Goal: Information Seeking & Learning: Learn about a topic

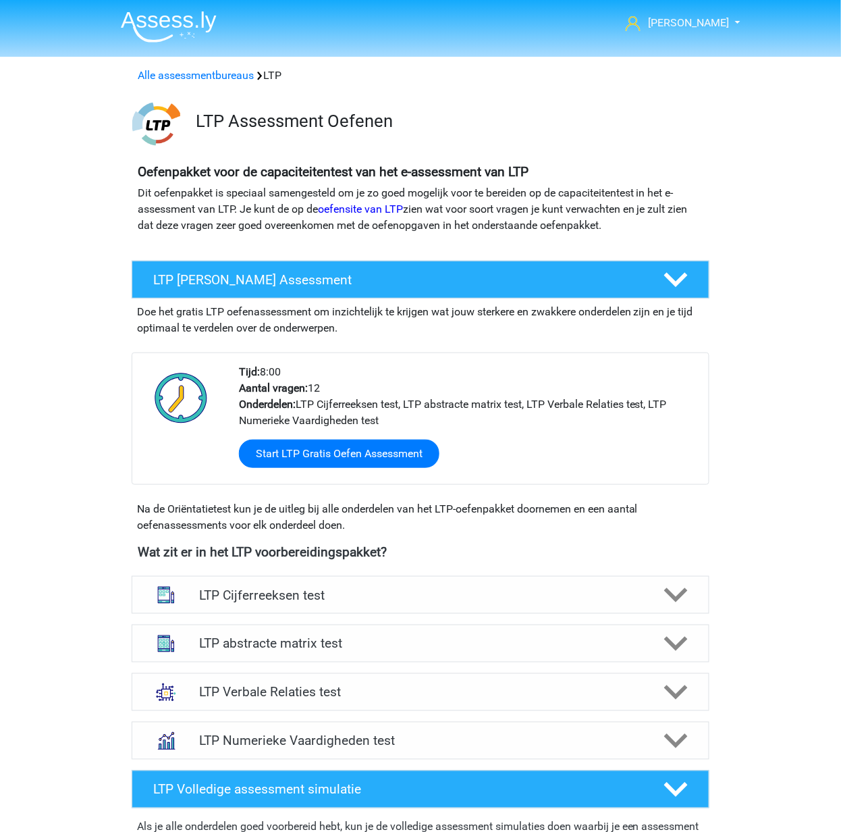
click at [225, 68] on div "Alle assessmentbureaus LTP" at bounding box center [420, 76] width 576 height 16
click at [227, 72] on link "Alle assessmentbureaus" at bounding box center [196, 75] width 116 height 13
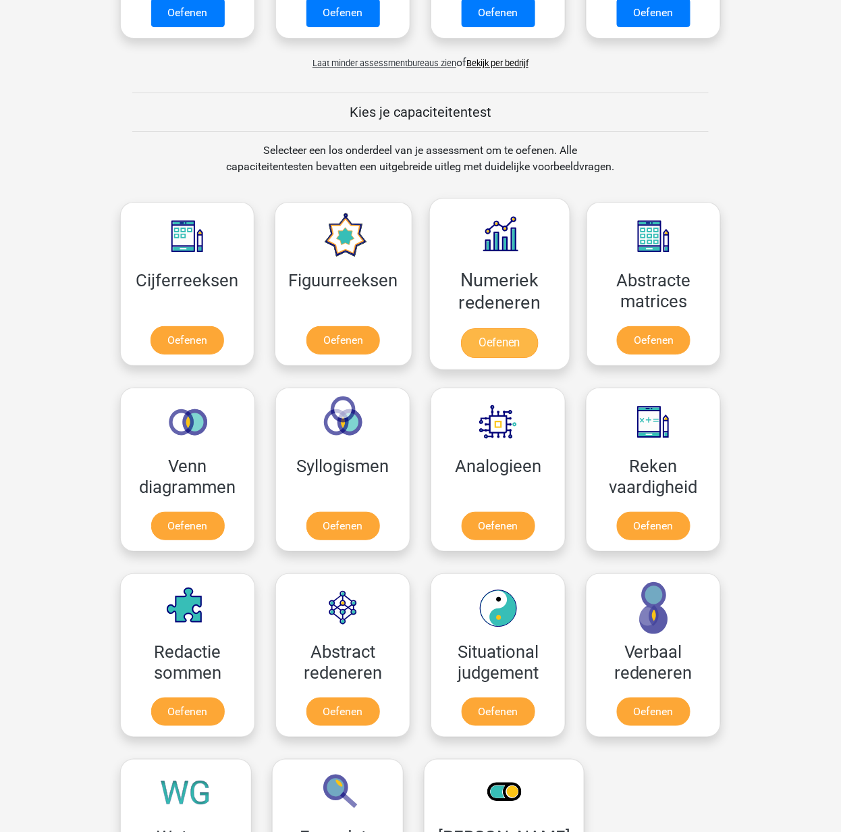
scroll to position [1205, 0]
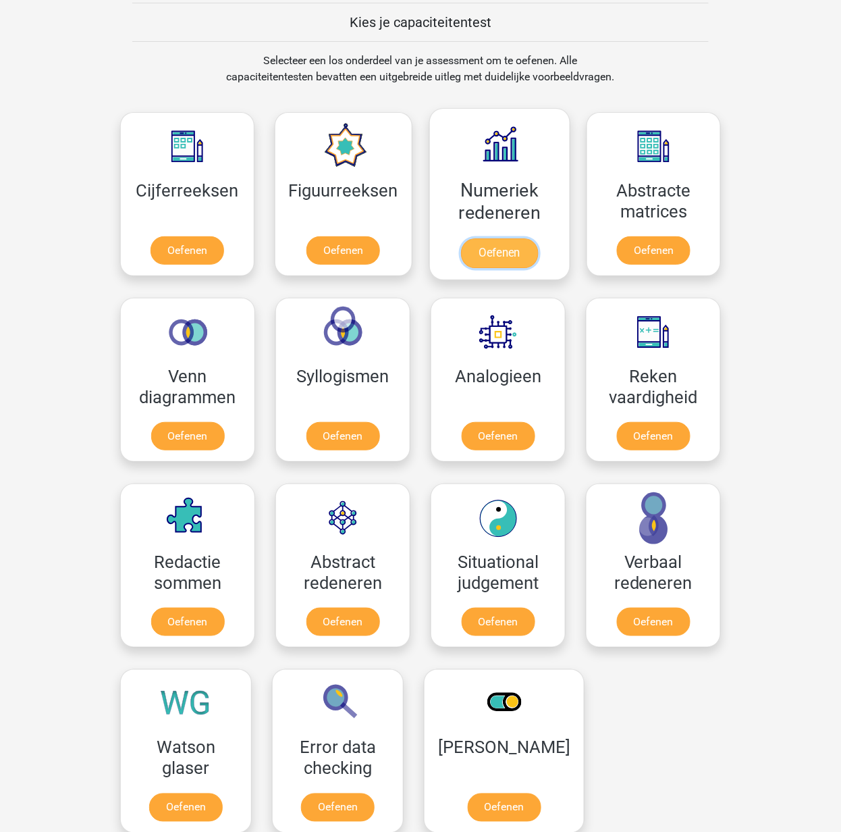
click at [494, 238] on link "Oefenen" at bounding box center [499, 253] width 77 height 30
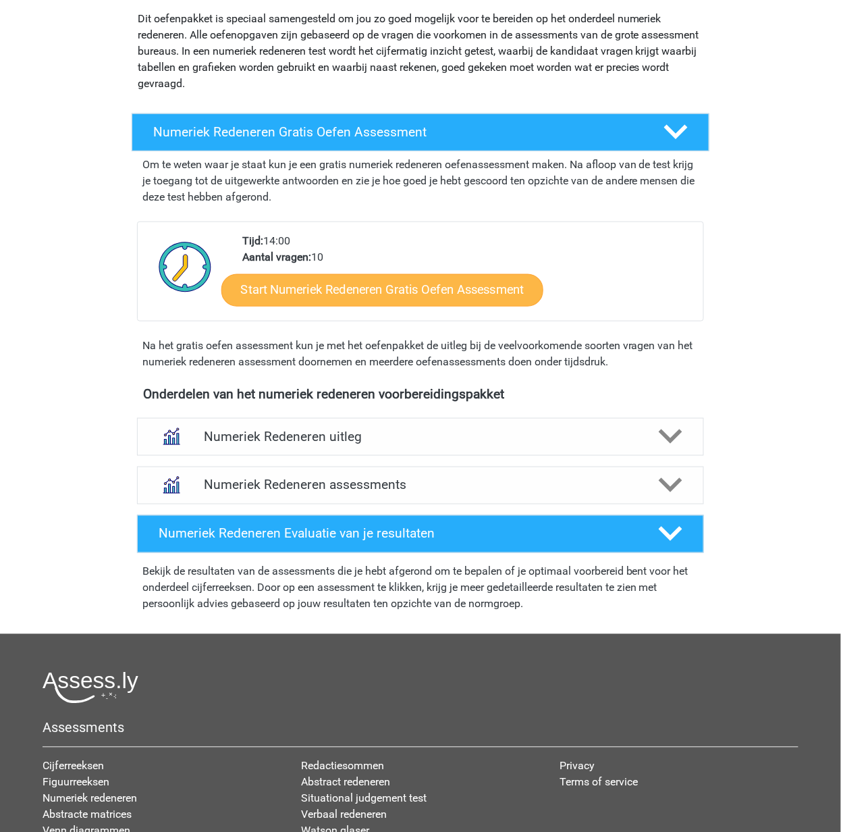
scroll to position [180, 0]
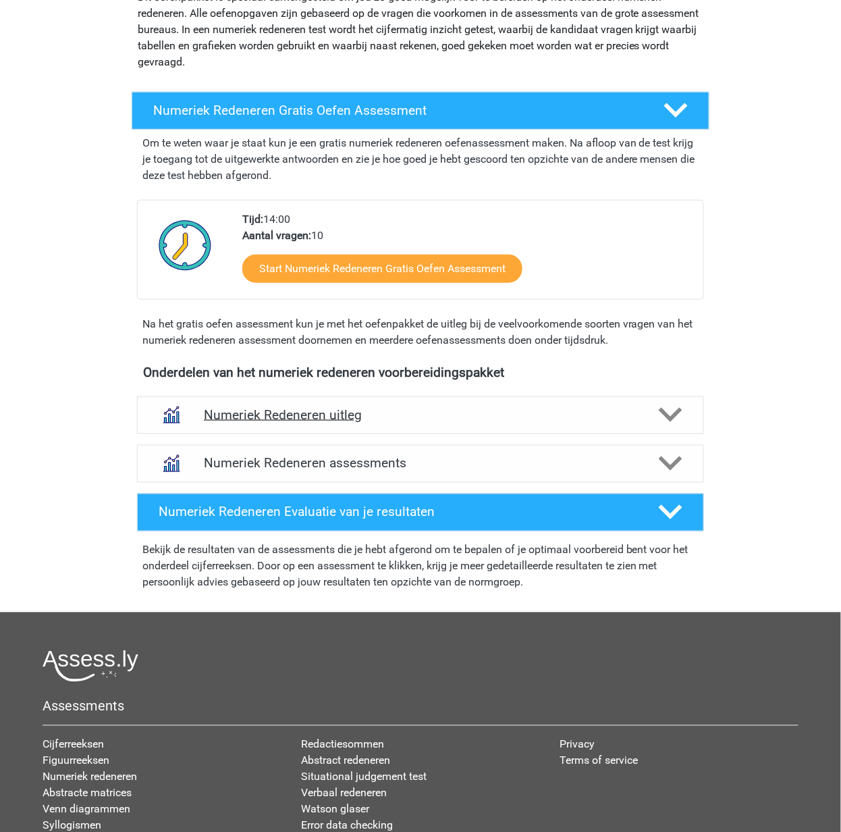
click at [403, 413] on h4 "Numeriek Redeneren uitleg" at bounding box center [420, 415] width 433 height 16
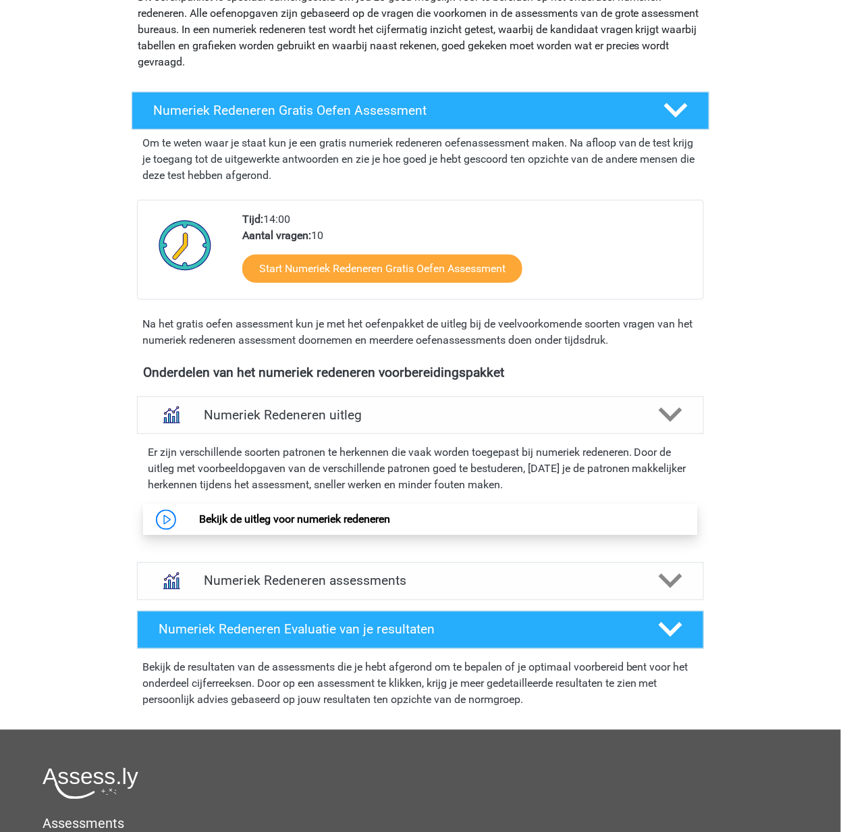
click at [374, 526] on link "Bekijk de uitleg voor numeriek redeneren" at bounding box center [294, 519] width 191 height 13
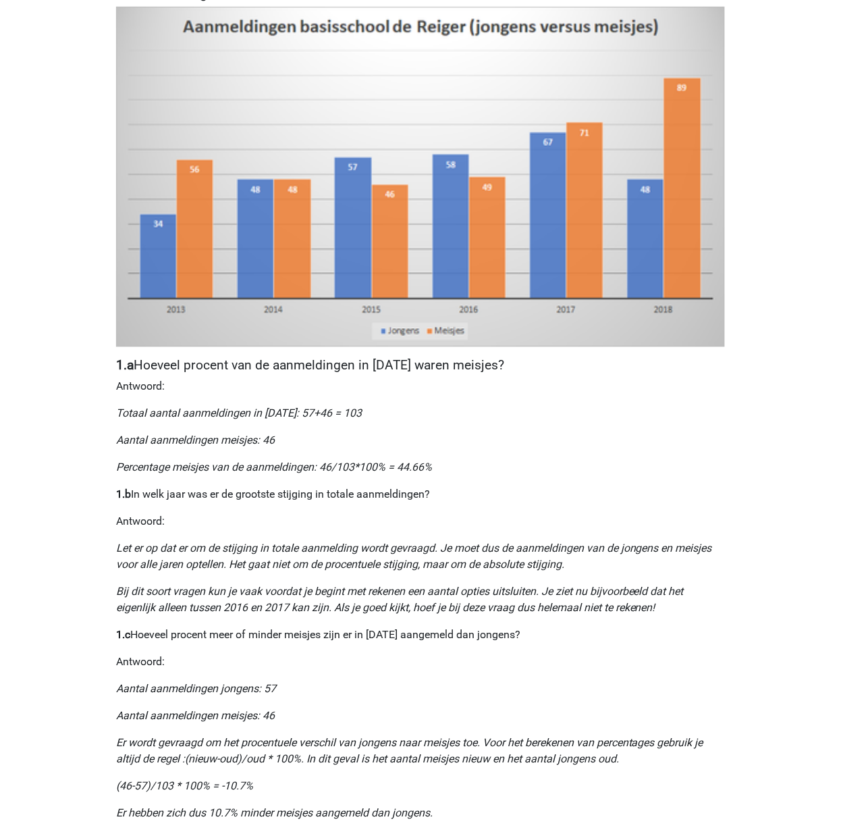
scroll to position [360, 0]
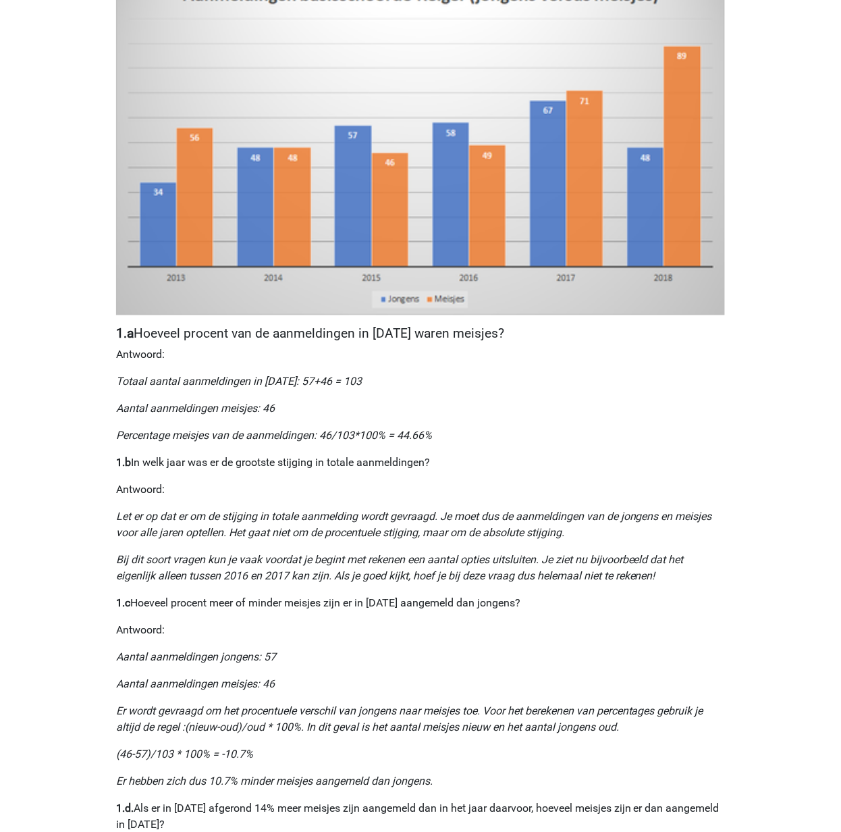
drag, startPoint x: 599, startPoint y: 352, endPoint x: 572, endPoint y: 352, distance: 27.0
drag, startPoint x: 572, startPoint y: 352, endPoint x: 454, endPoint y: 427, distance: 140.1
click at [454, 427] on div "Nummeriek Redeneren, een belangrijk deel van je assessment Numeriek redeneren i…" at bounding box center [420, 421] width 641 height 1372
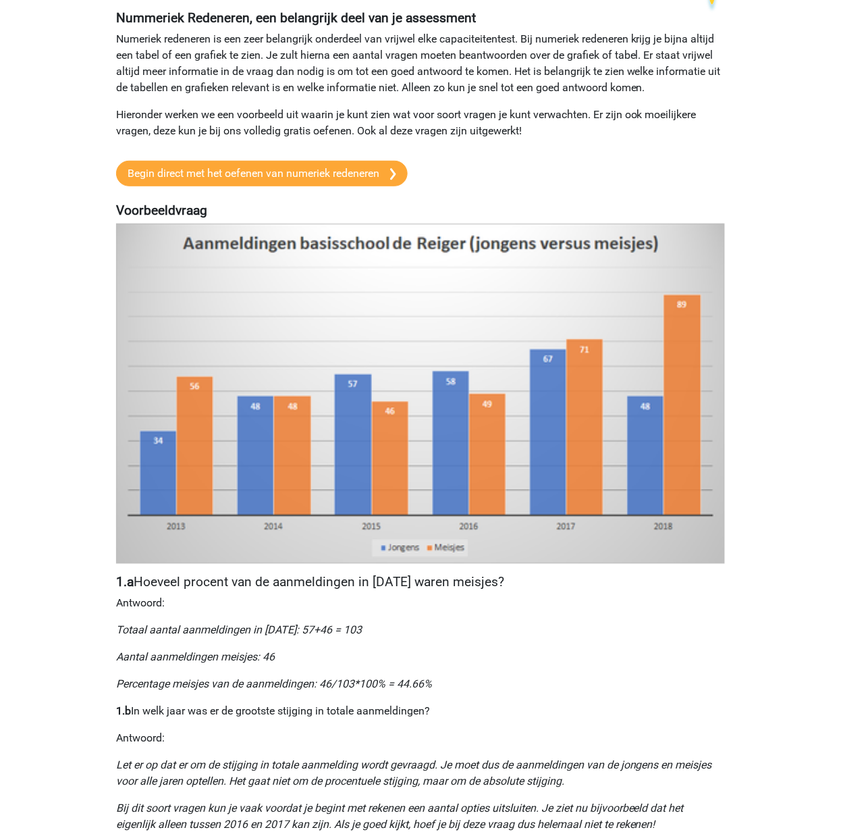
scroll to position [0, 0]
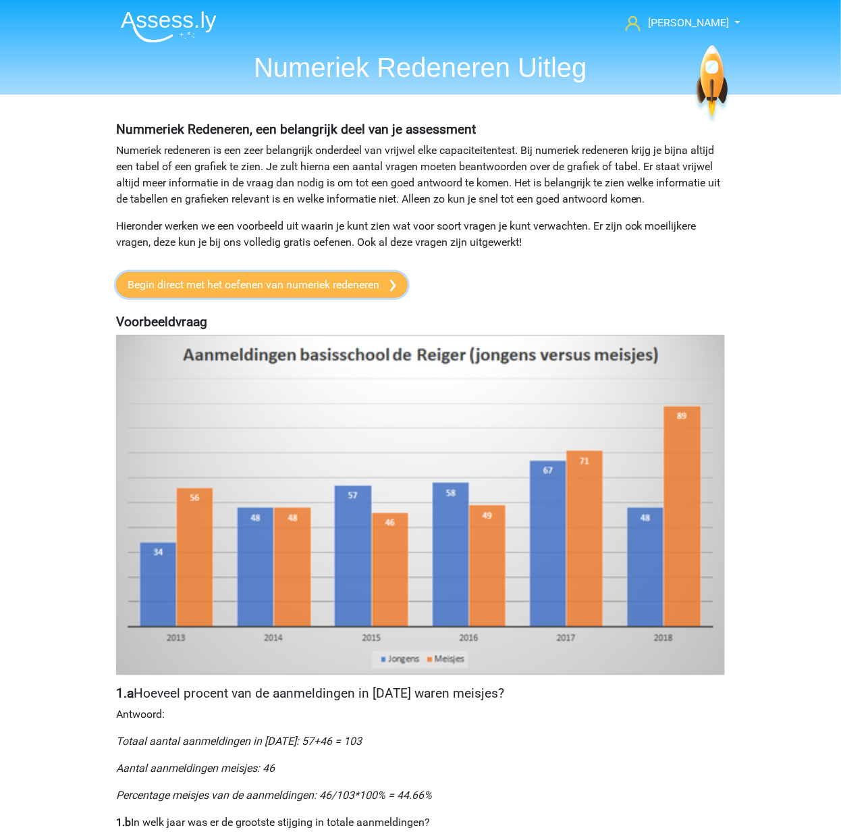
click at [233, 279] on link "Begin direct met het oefenen van numeriek redeneren" at bounding box center [262, 285] width 292 height 26
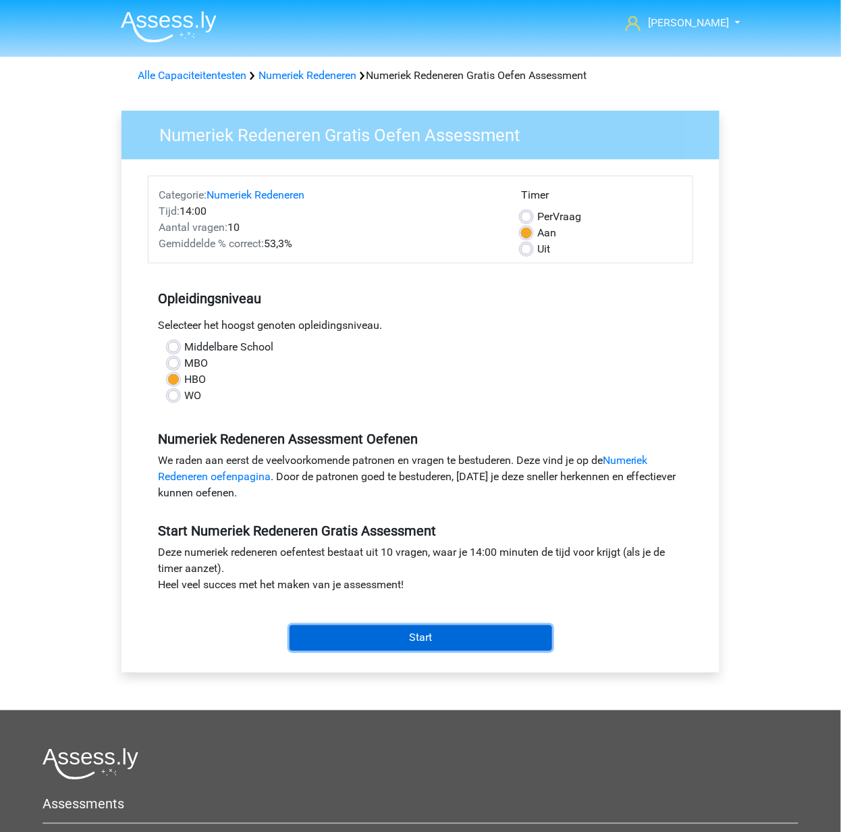
click at [462, 635] on input "Start" at bounding box center [421, 638] width 263 height 26
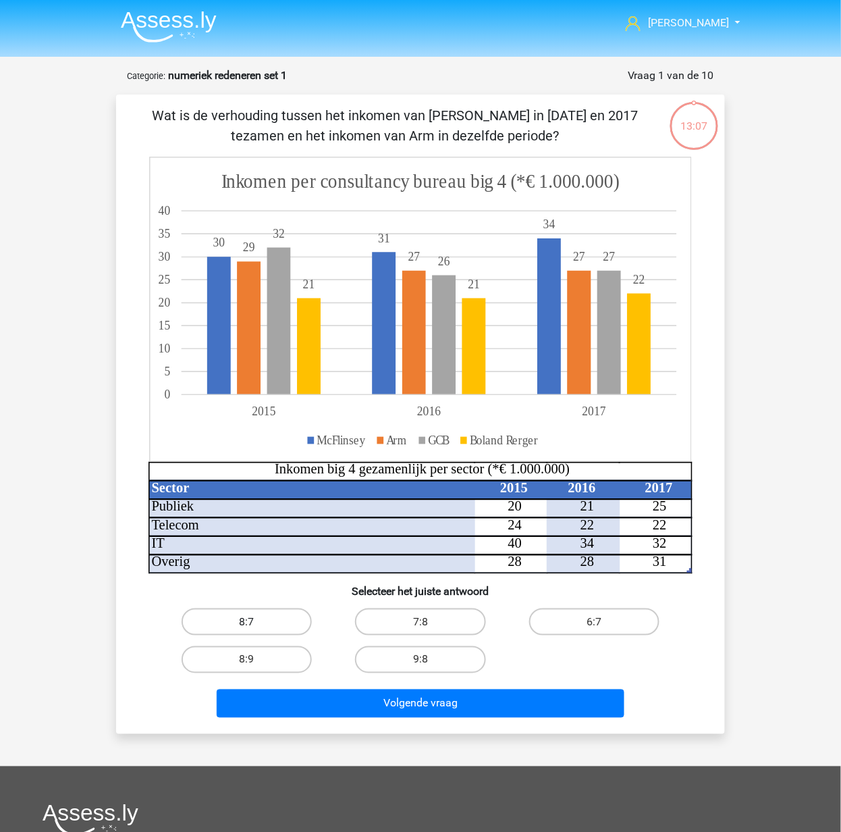
click at [233, 620] on label "8:7" at bounding box center [247, 621] width 130 height 27
click at [247, 622] on input "8:7" at bounding box center [251, 626] width 9 height 9
radio input "true"
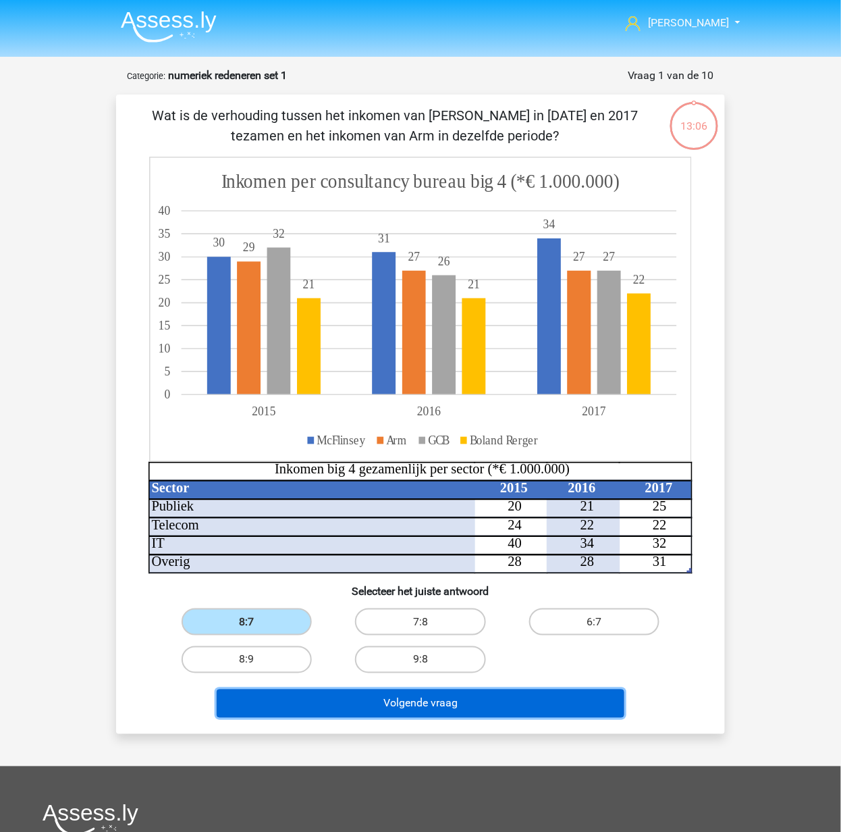
click at [397, 700] on button "Volgende vraag" at bounding box center [421, 703] width 408 height 28
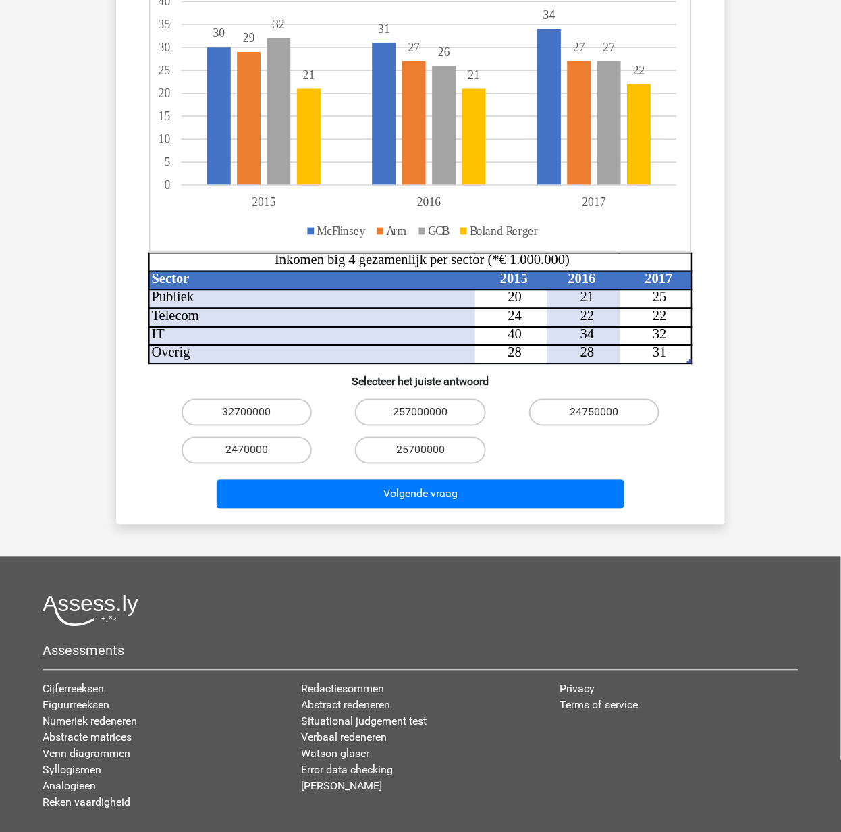
scroll to position [90, 0]
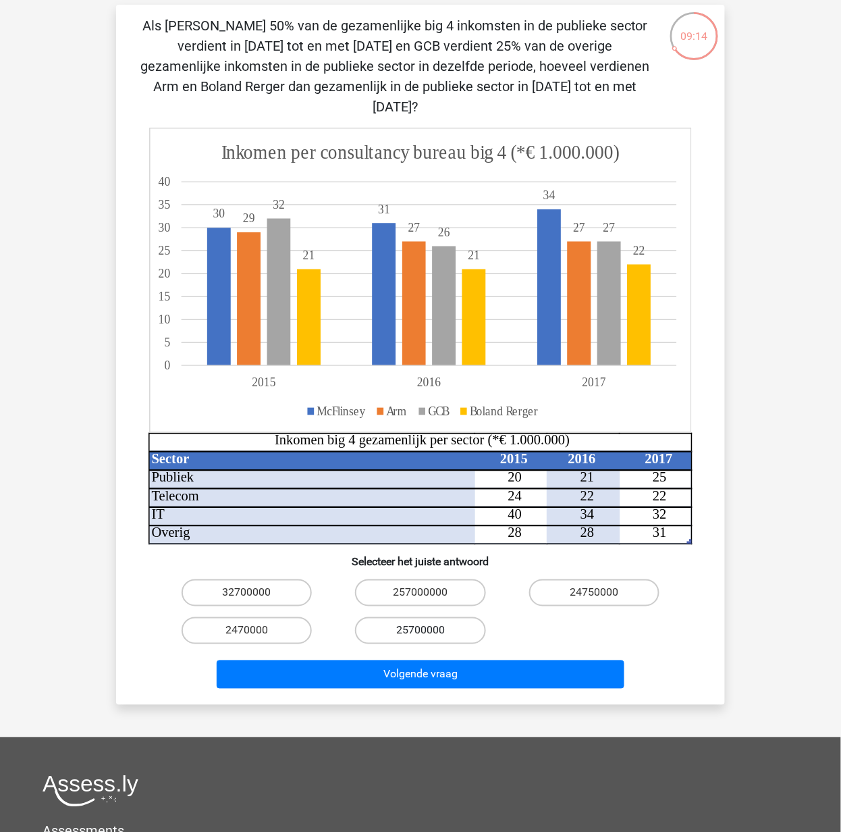
click at [427, 617] on label "25700000" at bounding box center [420, 630] width 130 height 27
click at [427, 630] on input "25700000" at bounding box center [425, 634] width 9 height 9
radio input "true"
click at [234, 617] on label "2470000" at bounding box center [247, 630] width 130 height 27
click at [247, 630] on input "2470000" at bounding box center [251, 634] width 9 height 9
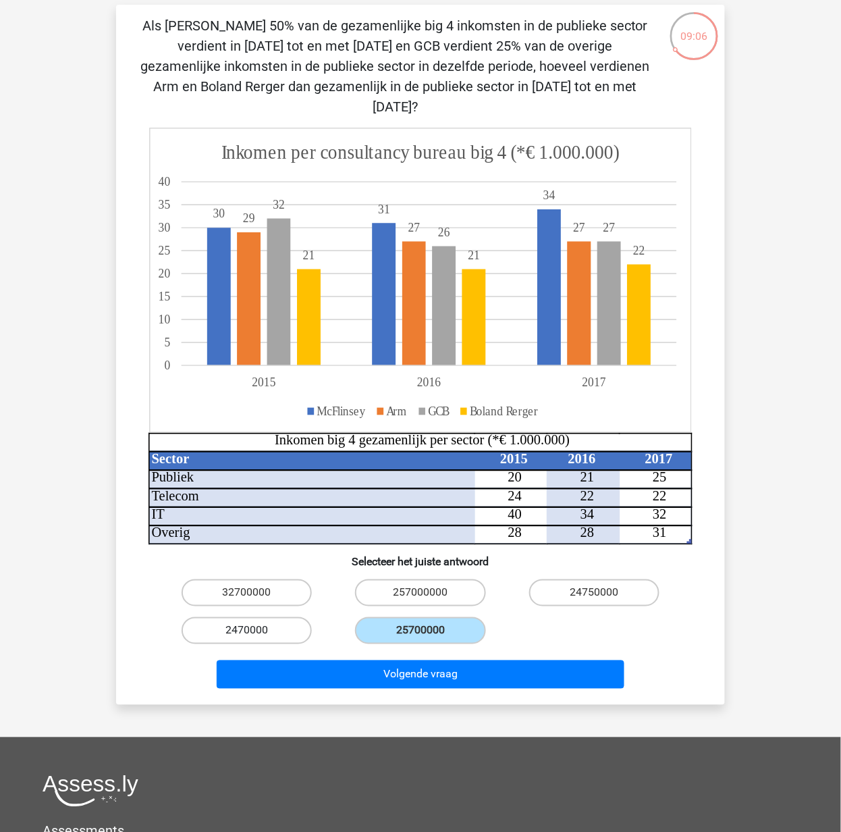
radio input "true"
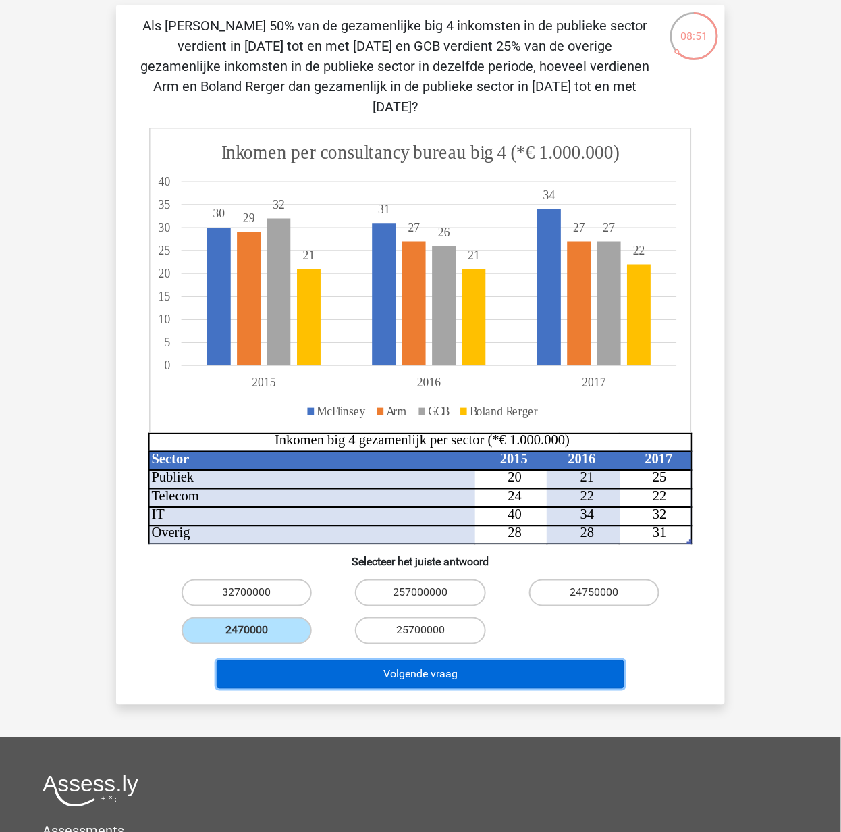
click at [468, 660] on button "Volgende vraag" at bounding box center [421, 674] width 408 height 28
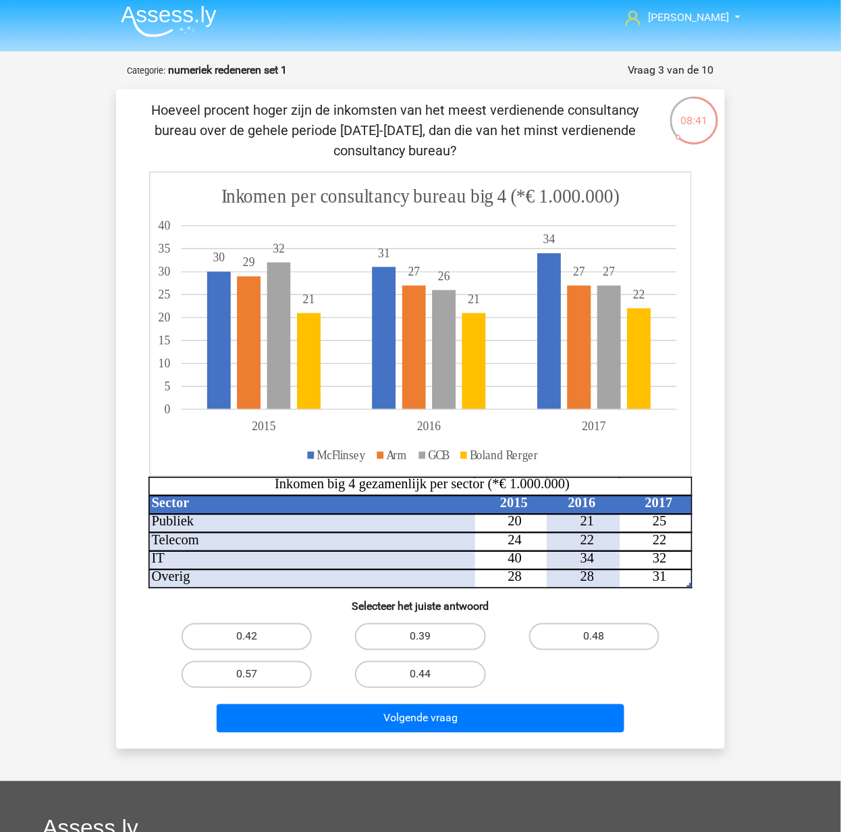
scroll to position [0, 0]
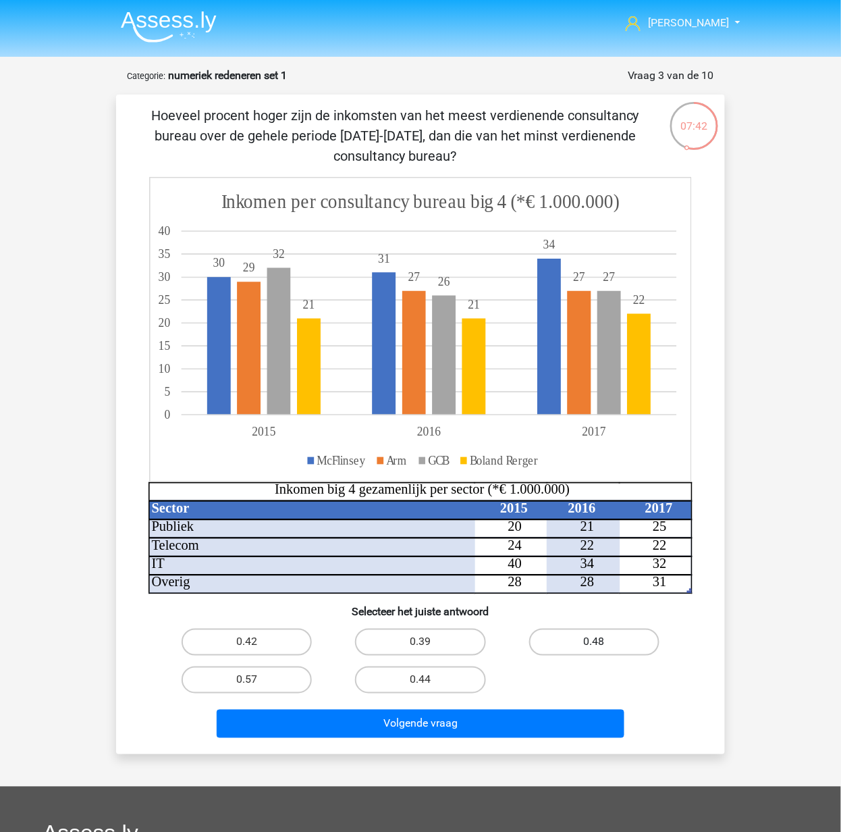
click at [578, 636] on label "0.48" at bounding box center [594, 641] width 130 height 27
click at [594, 642] on input "0.48" at bounding box center [598, 646] width 9 height 9
radio input "true"
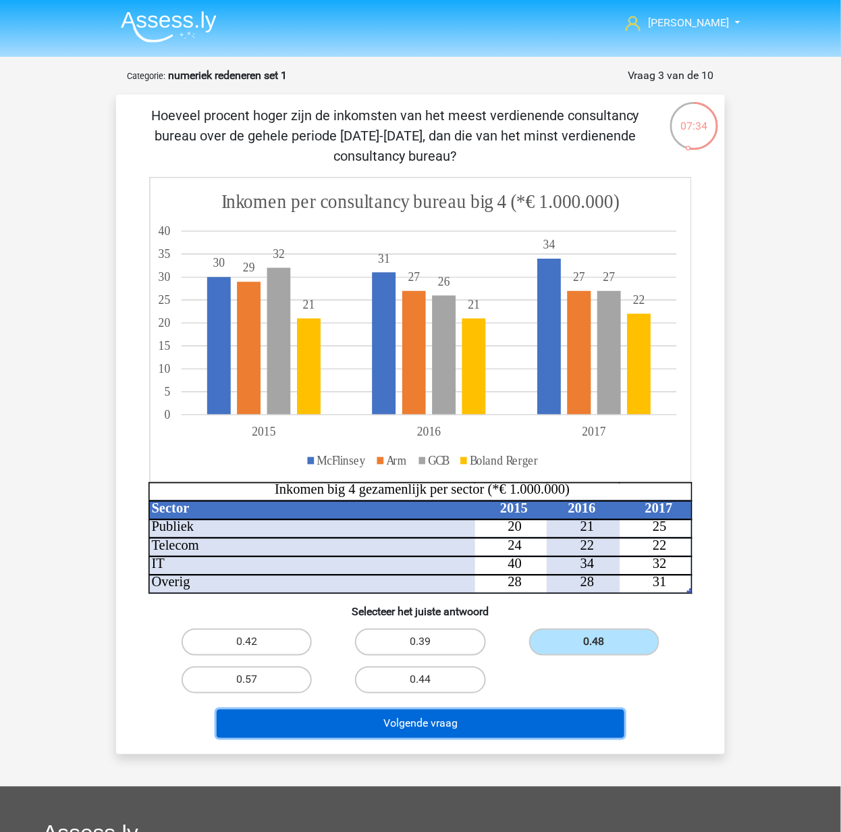
click at [517, 720] on button "Volgende vraag" at bounding box center [421, 723] width 408 height 28
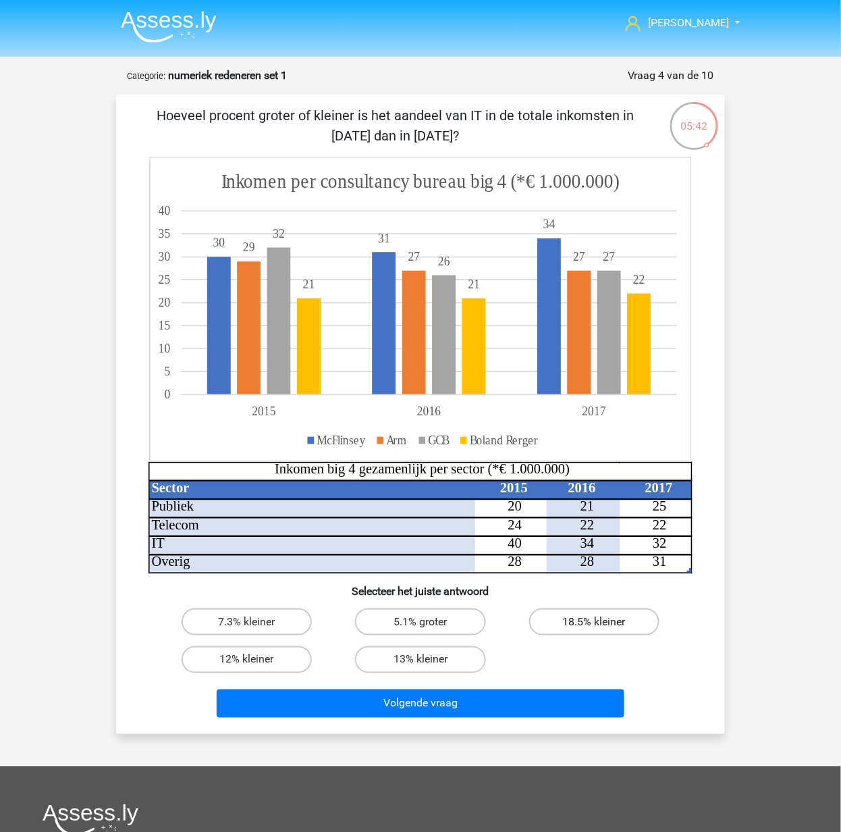
click at [587, 614] on label "18.5% kleiner" at bounding box center [594, 621] width 130 height 27
click at [594, 622] on input "18.5% kleiner" at bounding box center [598, 626] width 9 height 9
radio input "true"
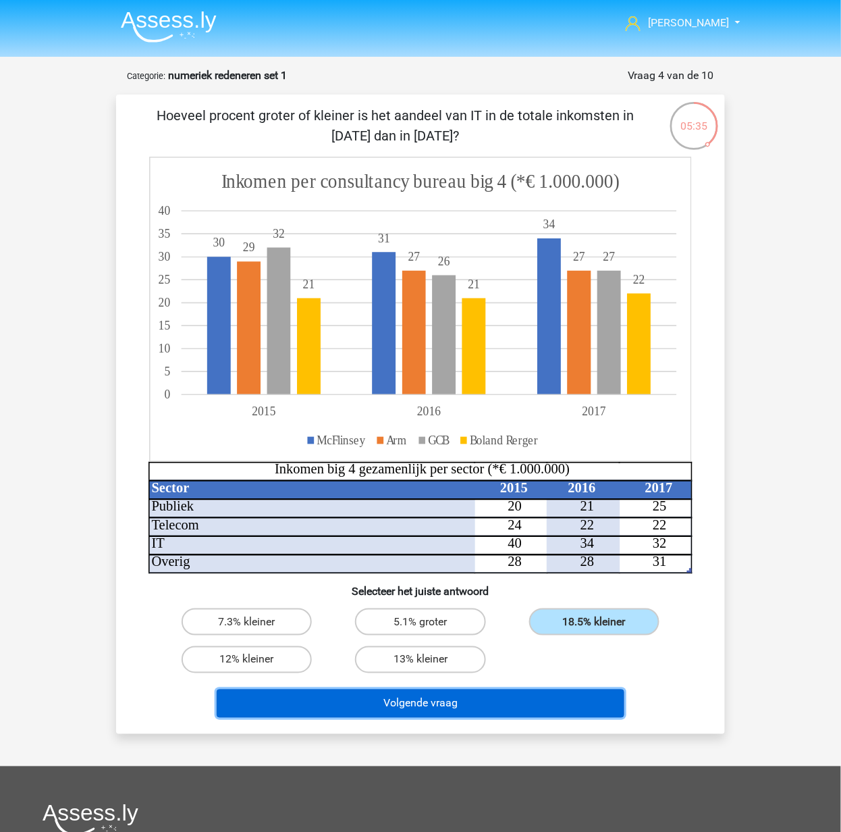
click at [516, 702] on button "Volgende vraag" at bounding box center [421, 703] width 408 height 28
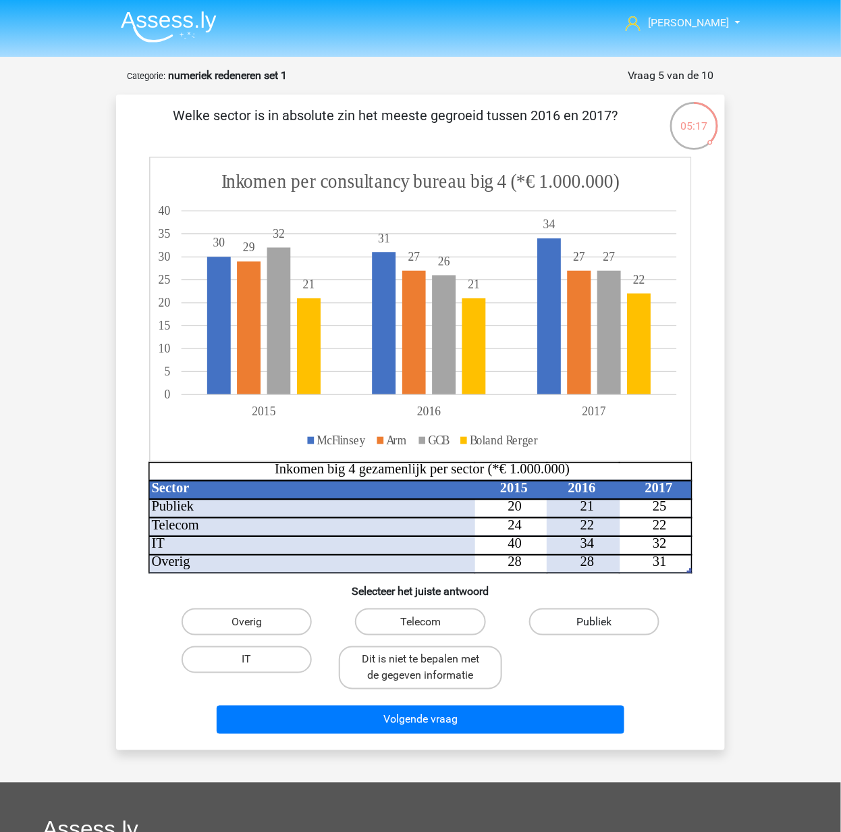
click at [568, 622] on label "Publiek" at bounding box center [594, 621] width 130 height 27
click at [594, 622] on input "Publiek" at bounding box center [598, 626] width 9 height 9
radio input "true"
click at [468, 668] on label "Dit is niet te bepalen met de gegeven informatie" at bounding box center [420, 667] width 163 height 43
click at [429, 668] on input "Dit is niet te bepalen met de gegeven informatie" at bounding box center [425, 664] width 9 height 9
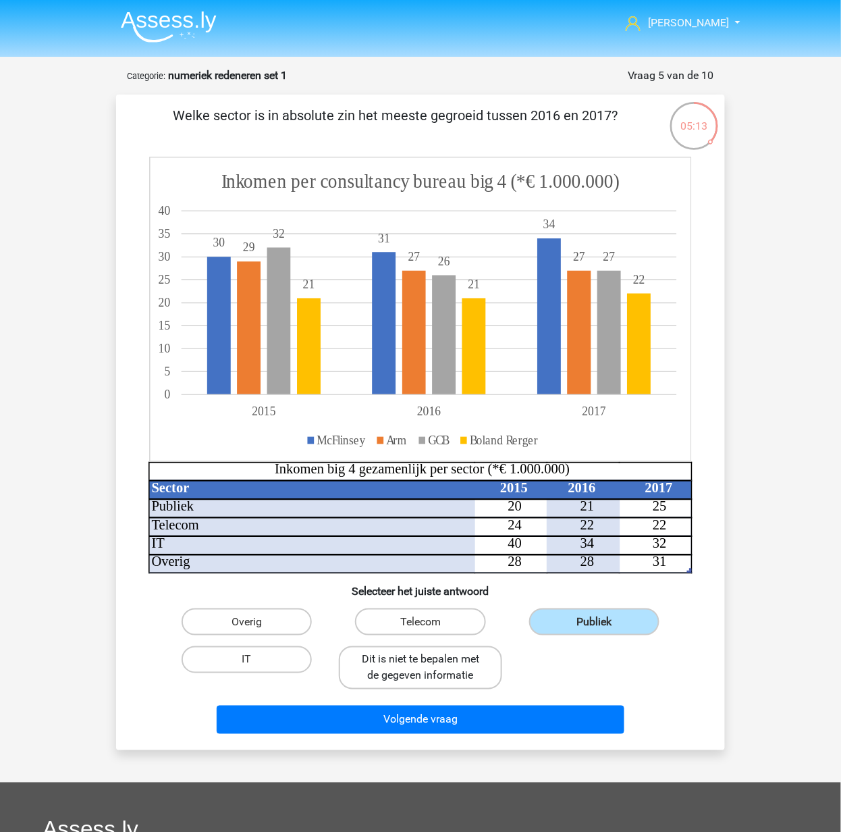
radio input "true"
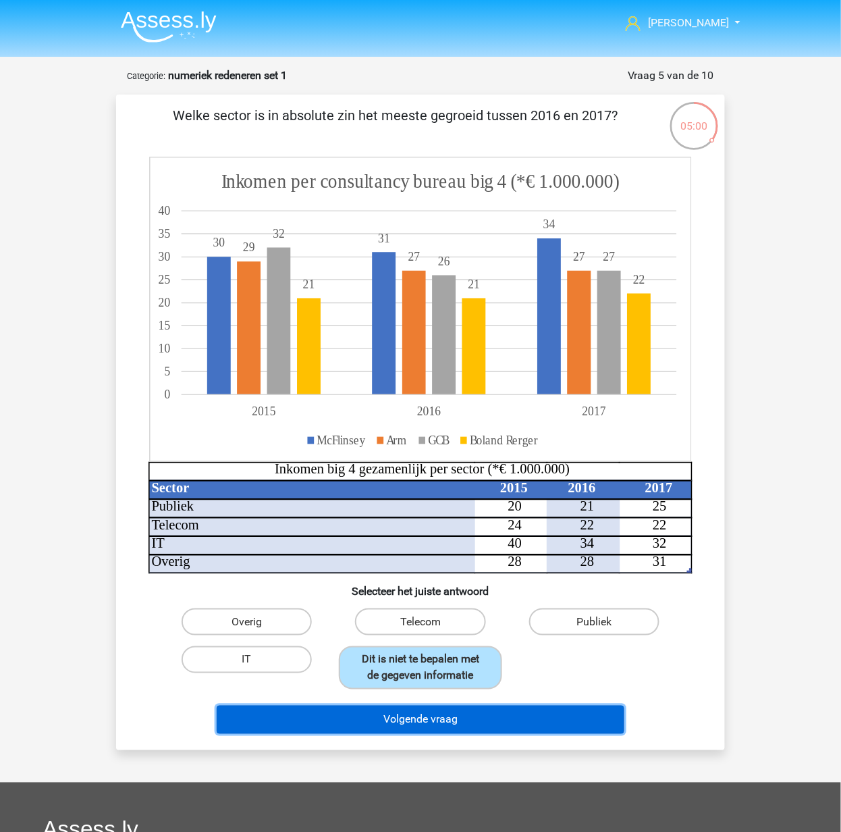
click at [508, 722] on button "Volgende vraag" at bounding box center [421, 719] width 408 height 28
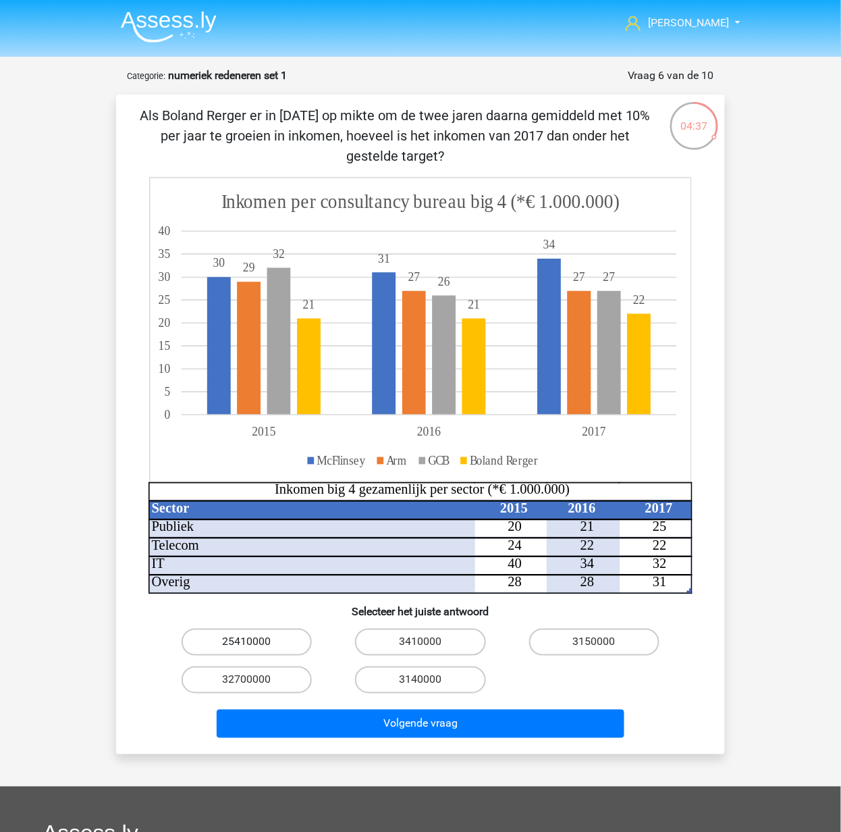
click at [257, 635] on label "25410000" at bounding box center [247, 641] width 130 height 27
click at [256, 642] on input "25410000" at bounding box center [251, 646] width 9 height 9
radio input "true"
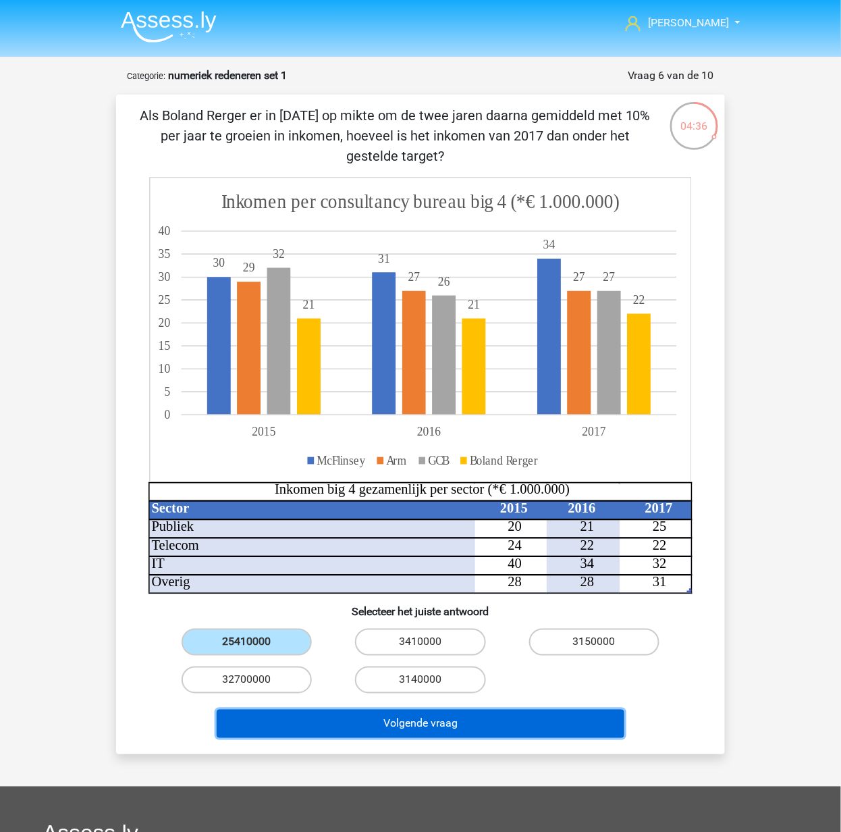
click at [393, 720] on button "Volgende vraag" at bounding box center [421, 723] width 408 height 28
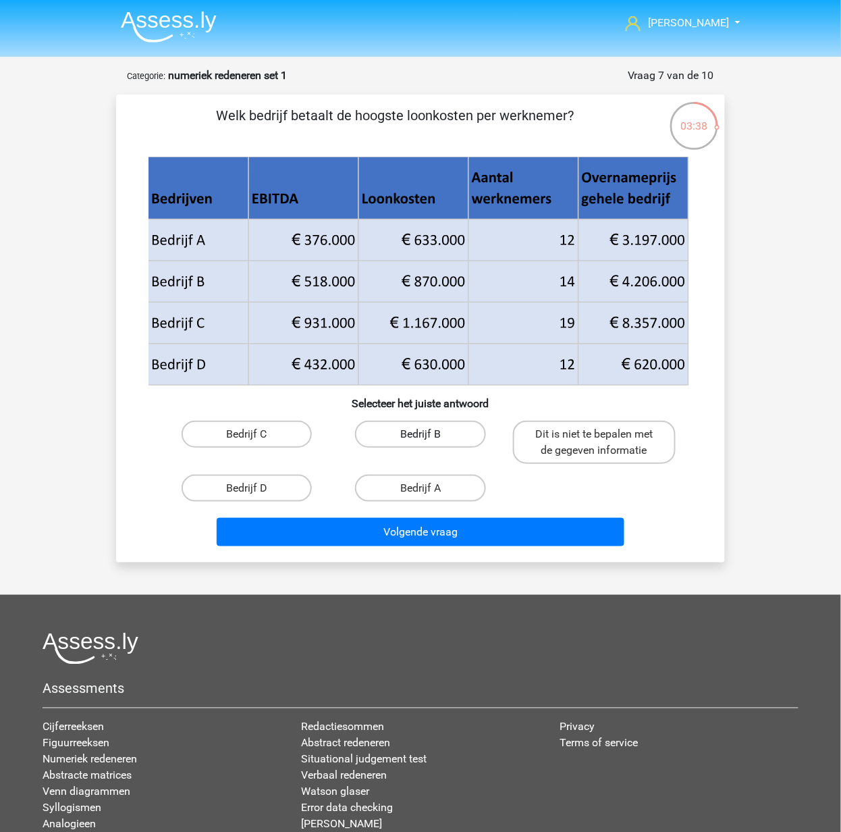
click at [395, 430] on label "Bedrijf B" at bounding box center [420, 434] width 130 height 27
click at [421, 434] on input "Bedrijf B" at bounding box center [425, 438] width 9 height 9
radio input "true"
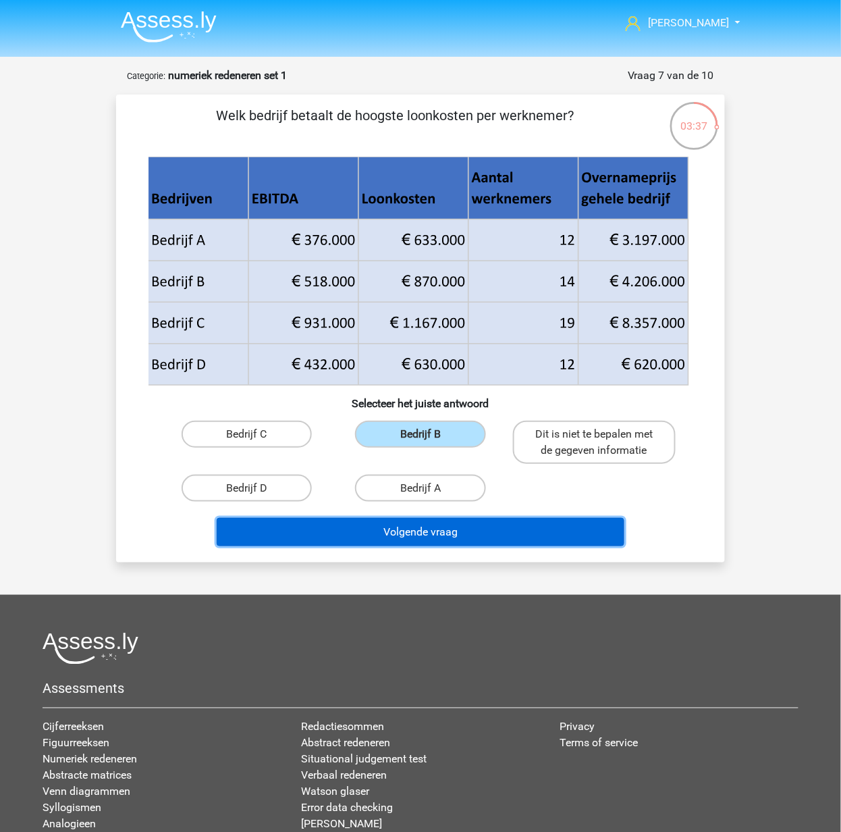
click at [486, 533] on button "Volgende vraag" at bounding box center [421, 532] width 408 height 28
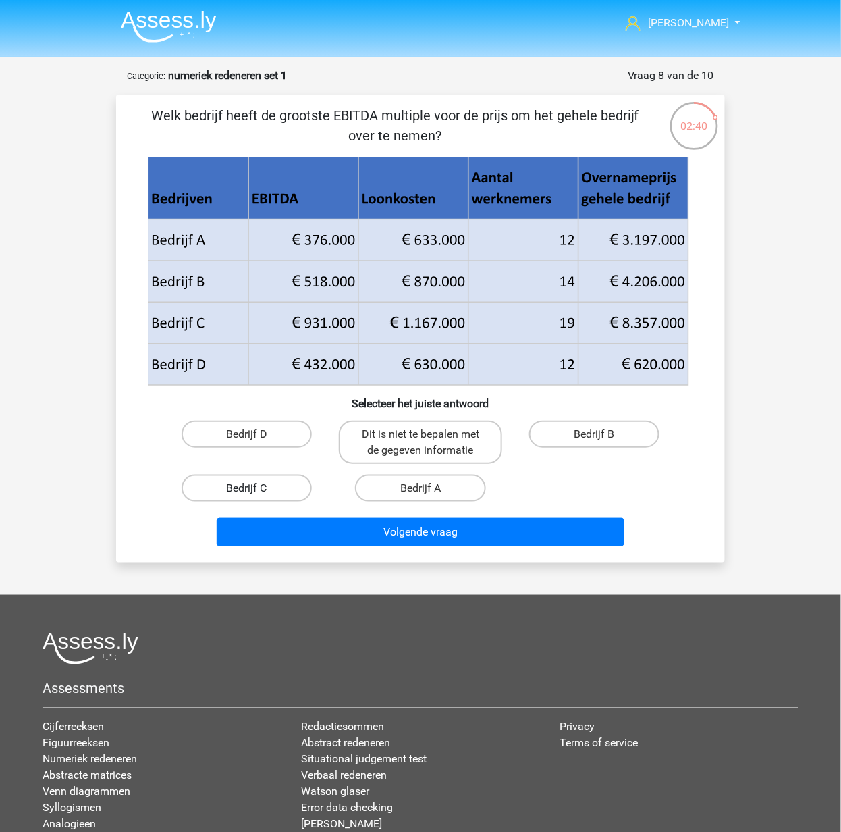
click at [263, 489] on label "Bedrijf C" at bounding box center [247, 488] width 130 height 27
click at [256, 489] on input "Bedrijf C" at bounding box center [251, 492] width 9 height 9
radio input "true"
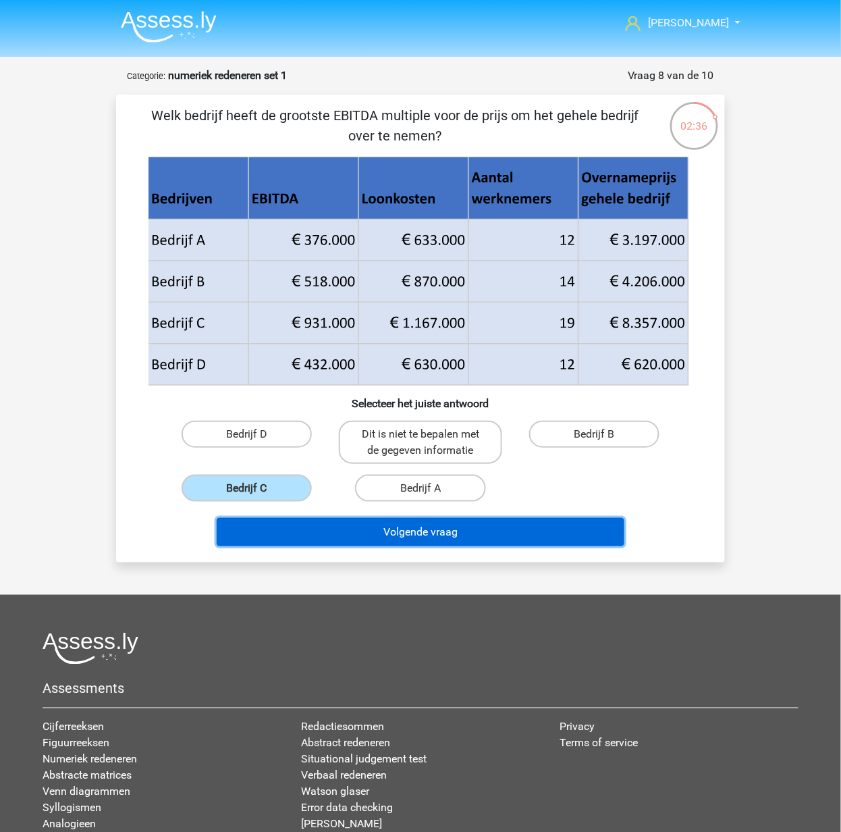
click at [377, 525] on button "Volgende vraag" at bounding box center [421, 532] width 408 height 28
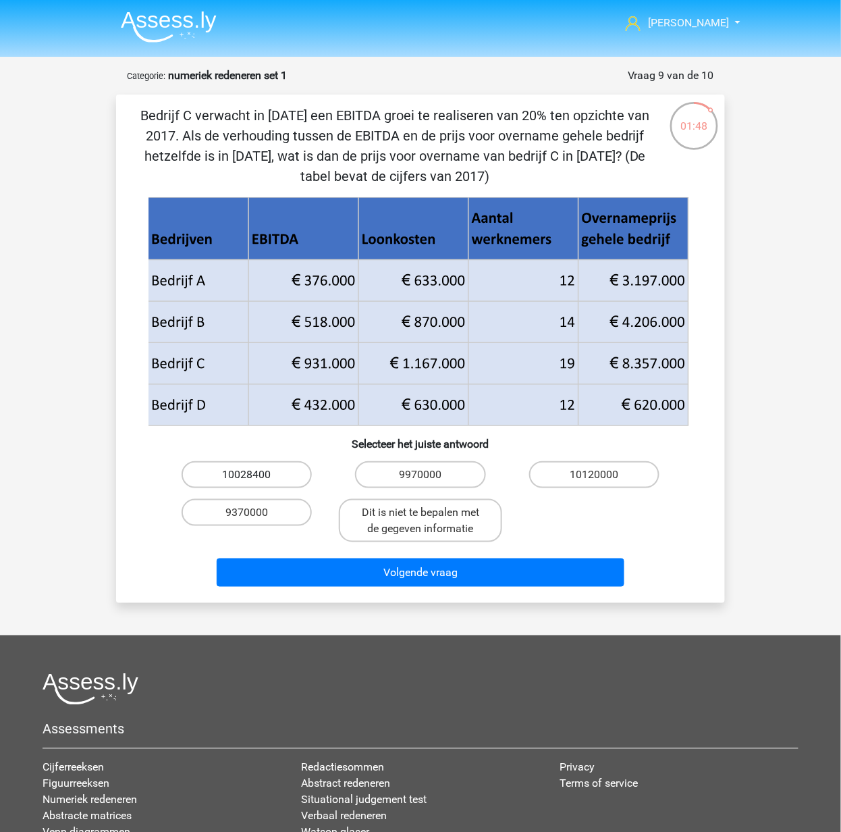
click at [269, 479] on label "10028400" at bounding box center [247, 474] width 130 height 27
click at [256, 479] on input "10028400" at bounding box center [251, 479] width 9 height 9
radio input "true"
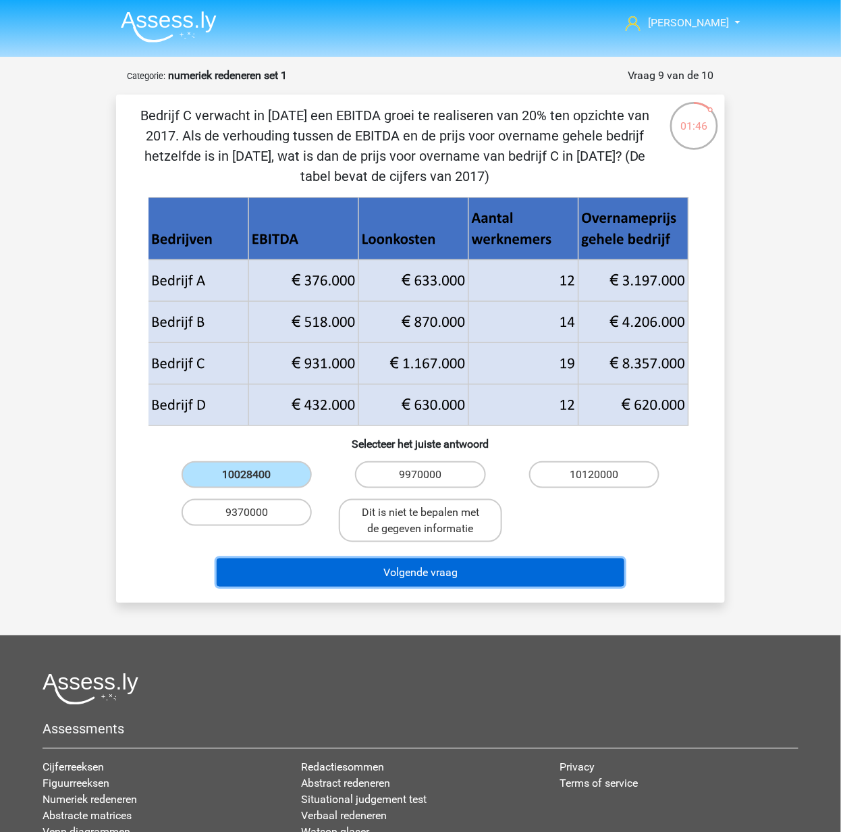
click at [535, 564] on button "Volgende vraag" at bounding box center [421, 572] width 408 height 28
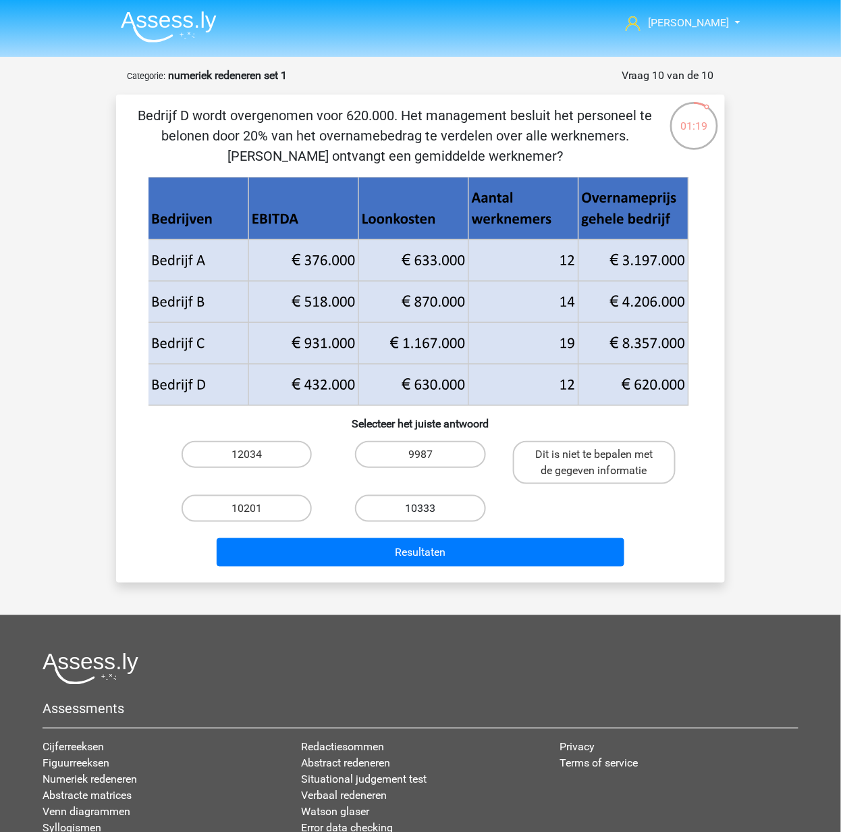
click at [419, 509] on label "10333" at bounding box center [420, 508] width 130 height 27
click at [421, 509] on input "10333" at bounding box center [425, 512] width 9 height 9
radio input "true"
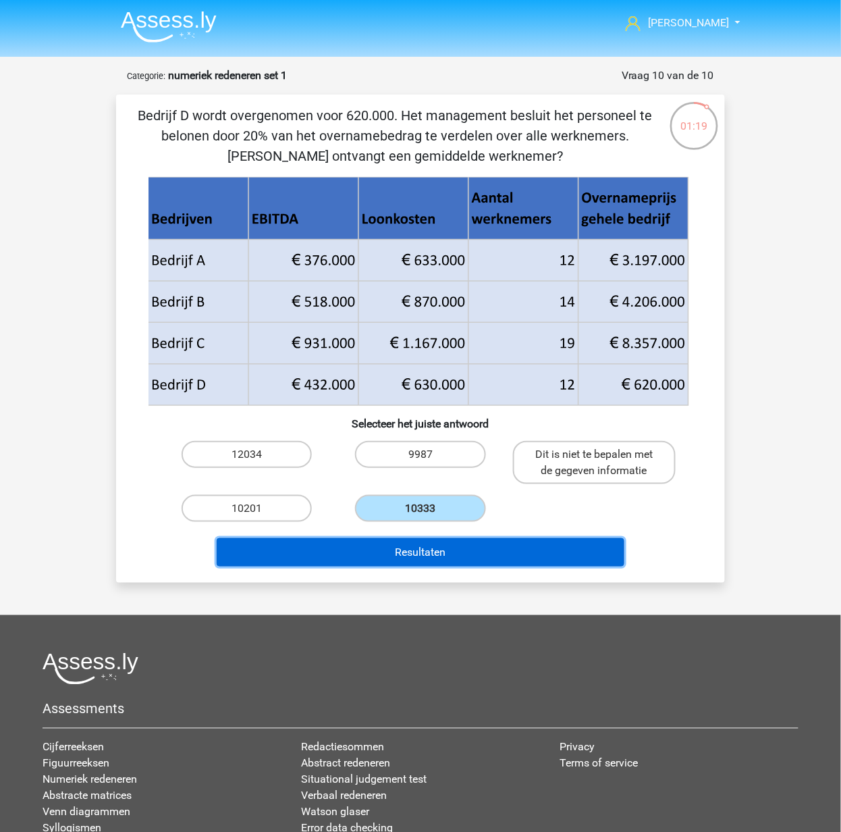
click at [429, 555] on button "Resultaten" at bounding box center [421, 552] width 408 height 28
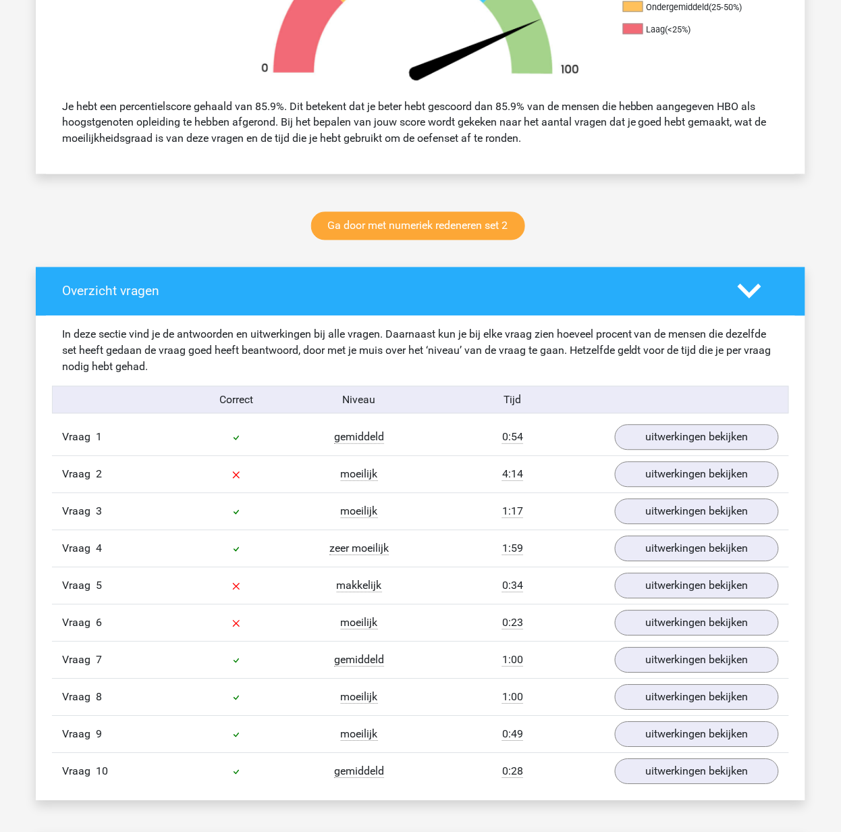
scroll to position [630, 0]
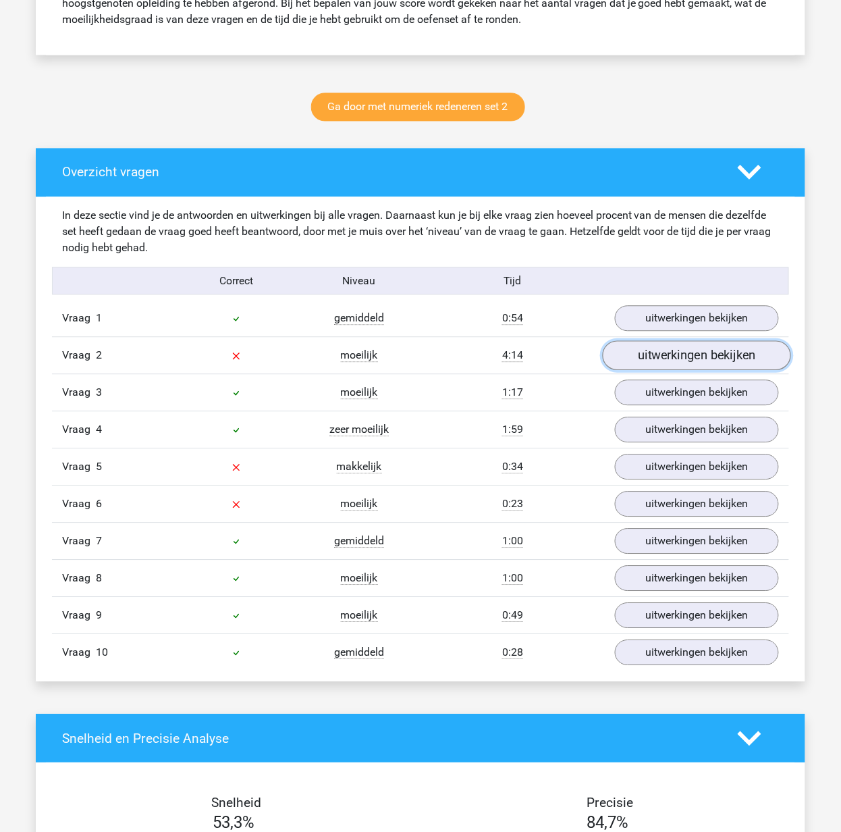
click at [633, 358] on link "uitwerkingen bekijken" at bounding box center [697, 357] width 188 height 30
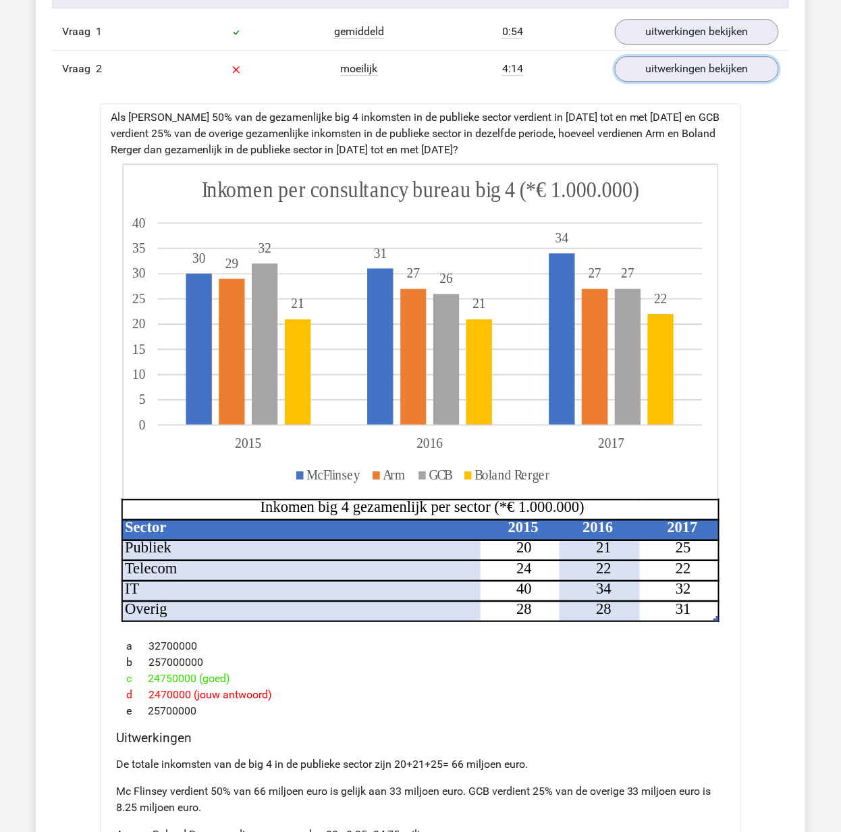
scroll to position [900, 0]
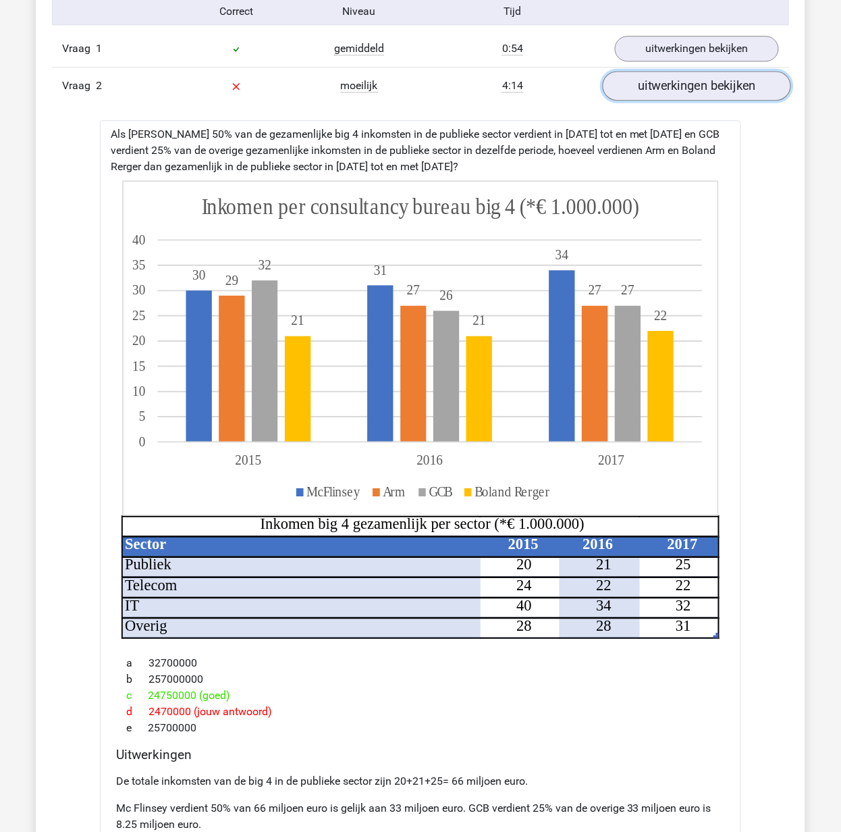
click at [643, 90] on link "uitwerkingen bekijken" at bounding box center [697, 87] width 188 height 30
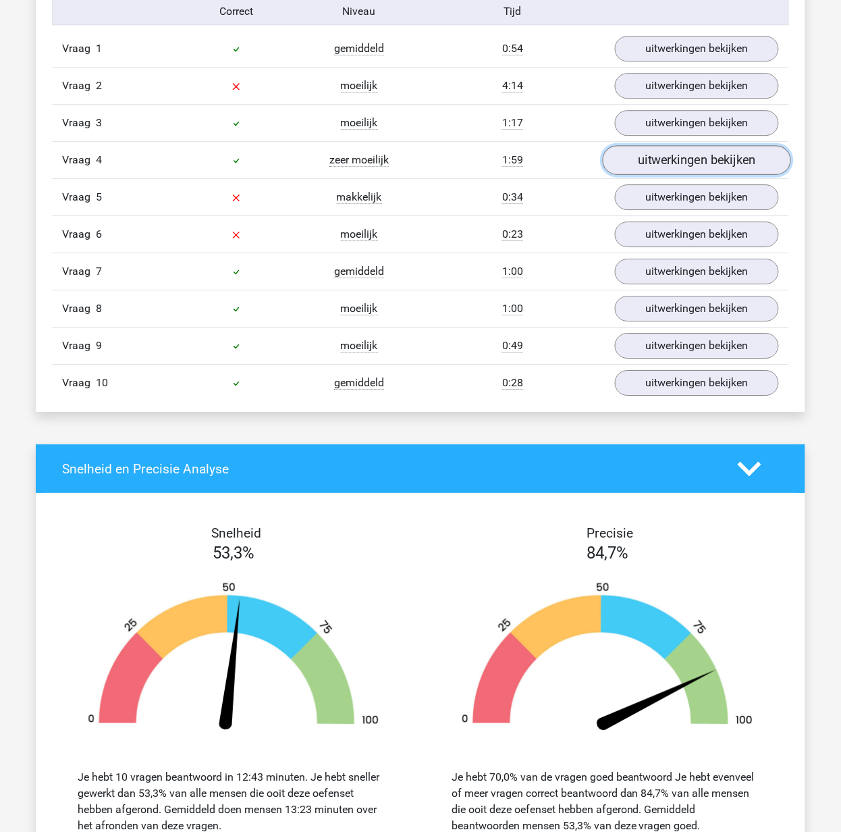
click at [657, 155] on link "uitwerkingen bekijken" at bounding box center [697, 161] width 188 height 30
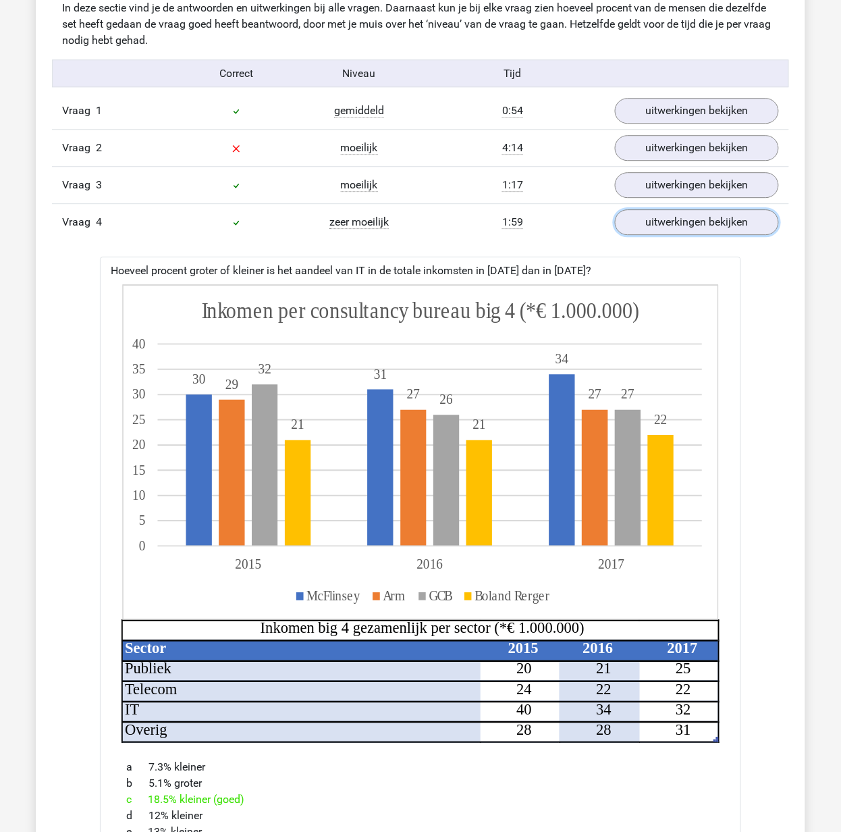
scroll to position [810, 0]
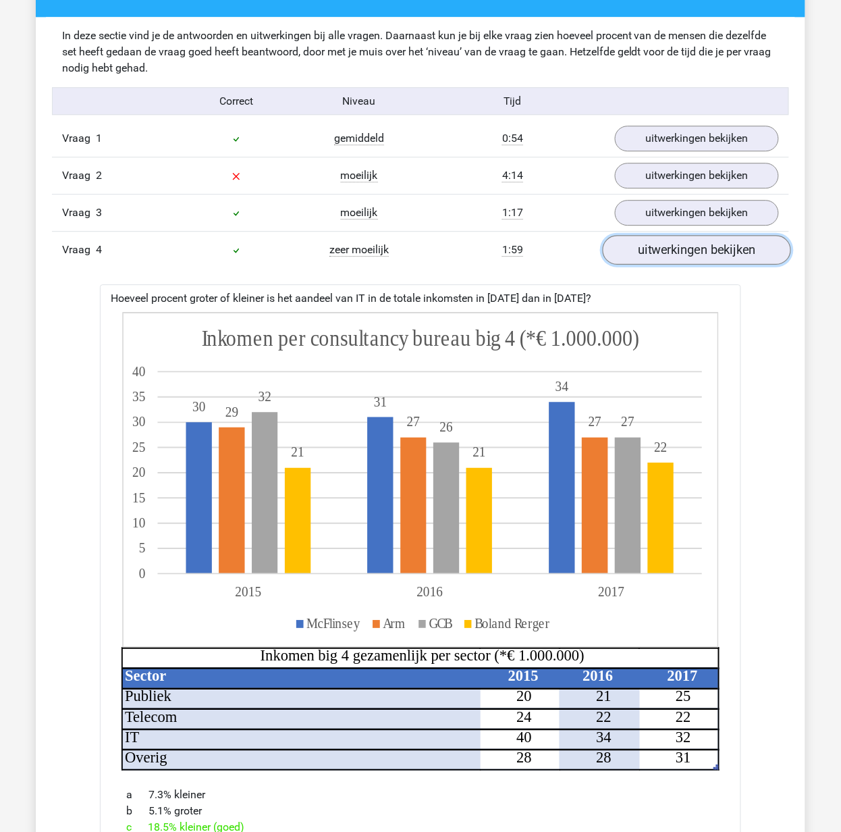
click at [651, 244] on link "uitwerkingen bekijken" at bounding box center [697, 251] width 188 height 30
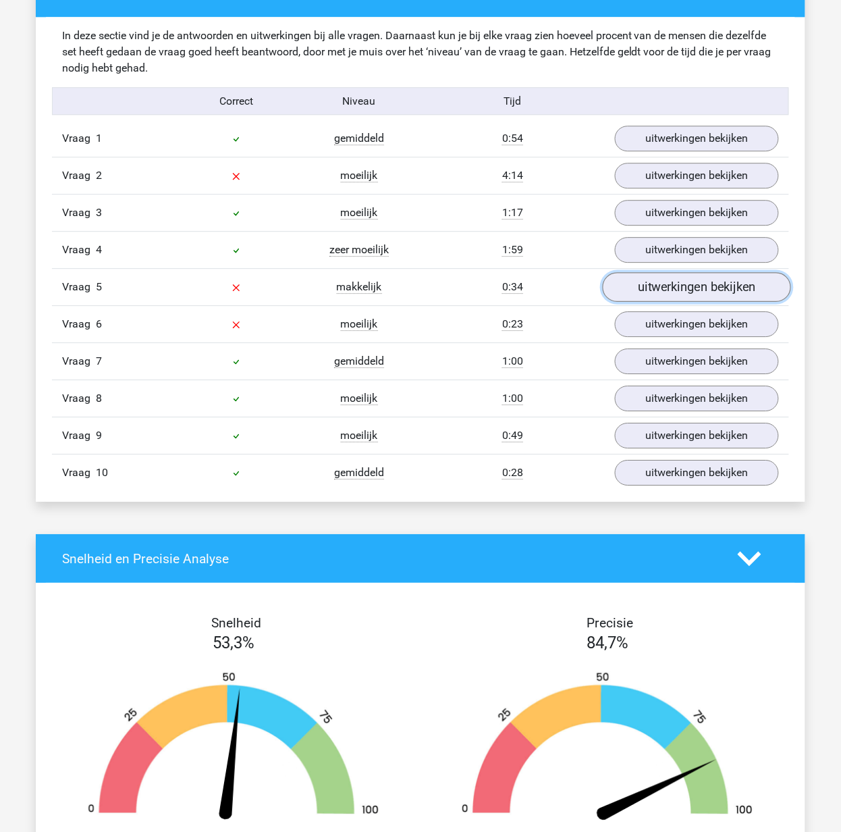
click at [659, 296] on link "uitwerkingen bekijken" at bounding box center [697, 288] width 188 height 30
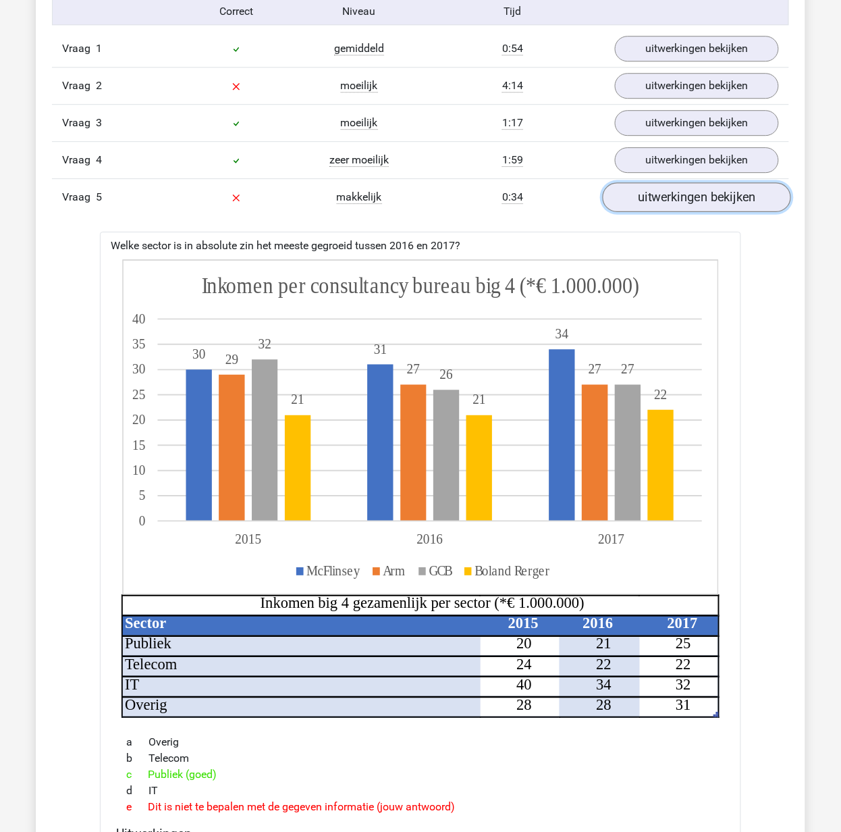
scroll to position [990, 0]
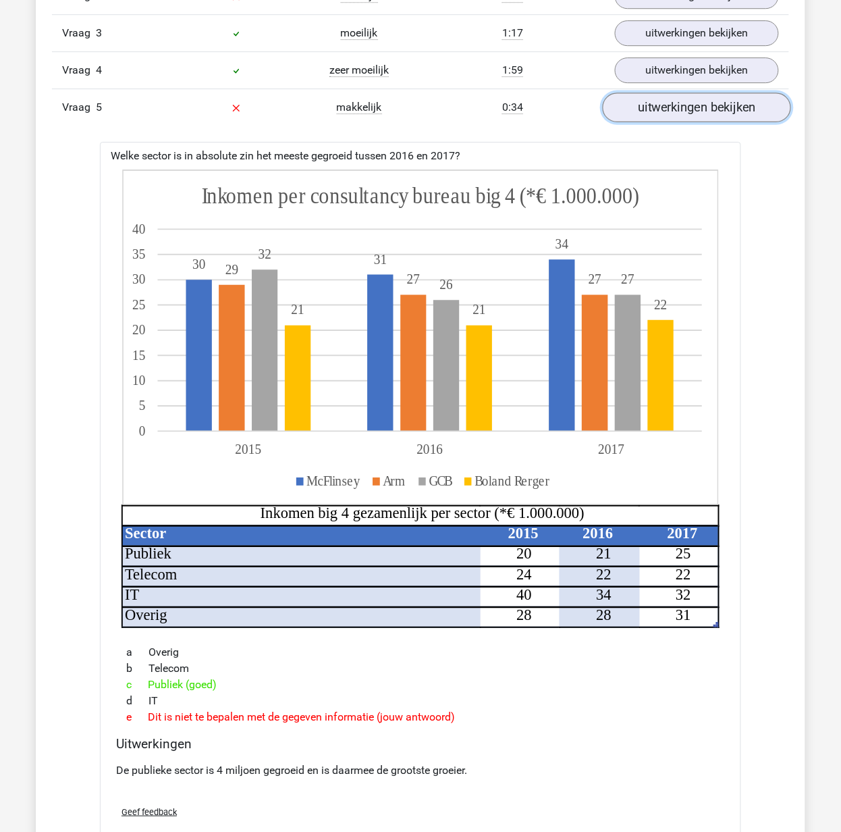
click at [671, 119] on link "uitwerkingen bekijken" at bounding box center [697, 108] width 188 height 30
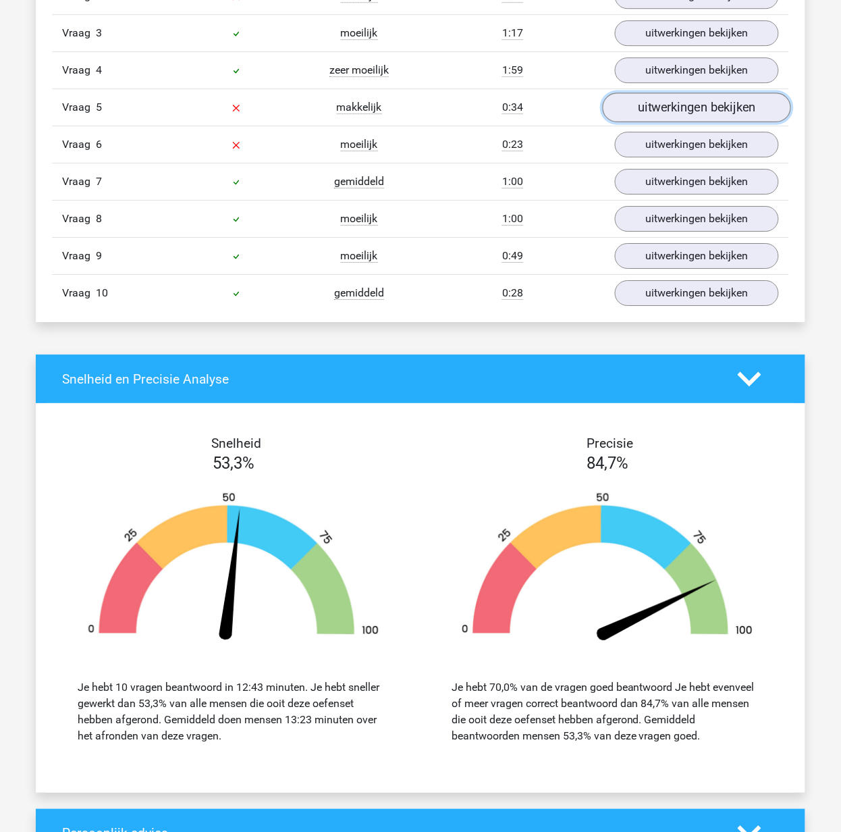
click at [671, 119] on link "uitwerkingen bekijken" at bounding box center [697, 108] width 188 height 30
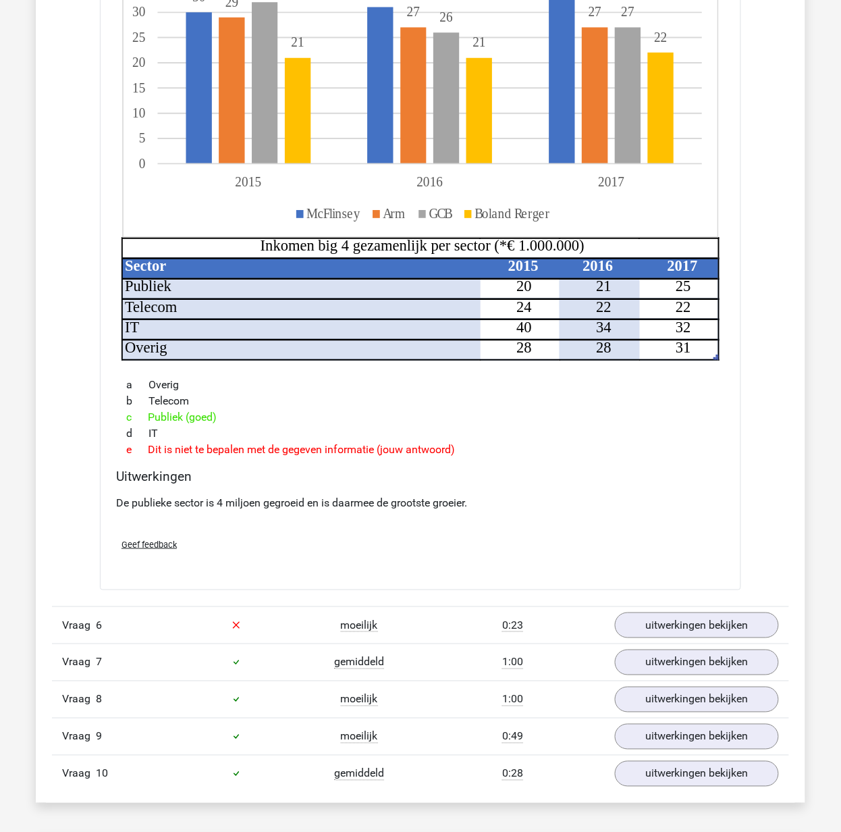
scroll to position [1260, 0]
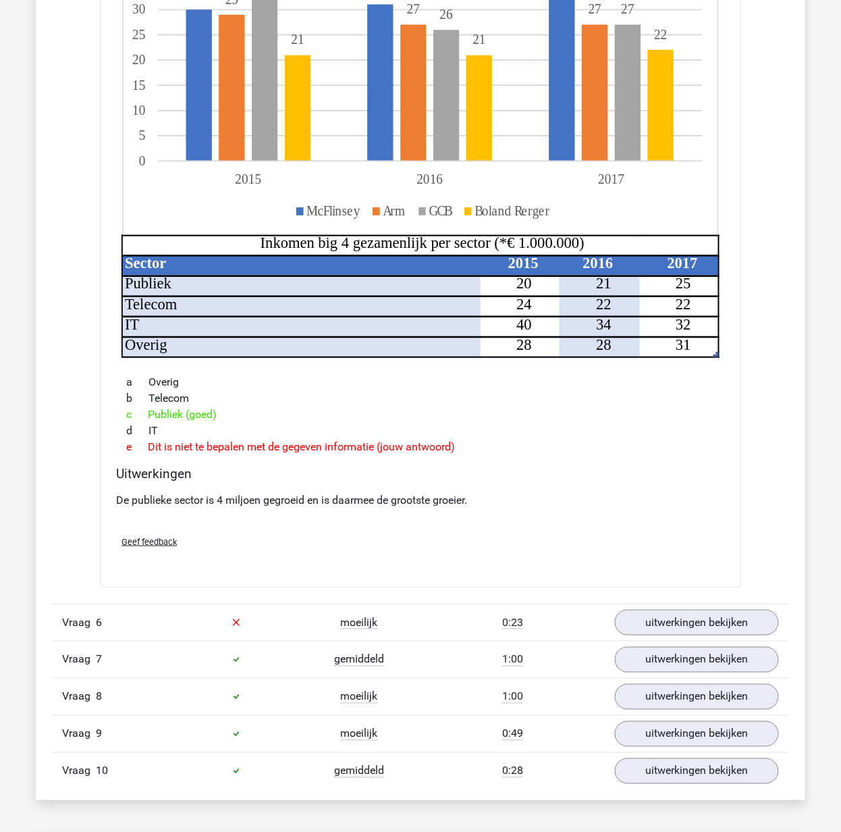
click at [144, 547] on span "Geef feedback" at bounding box center [149, 542] width 55 height 10
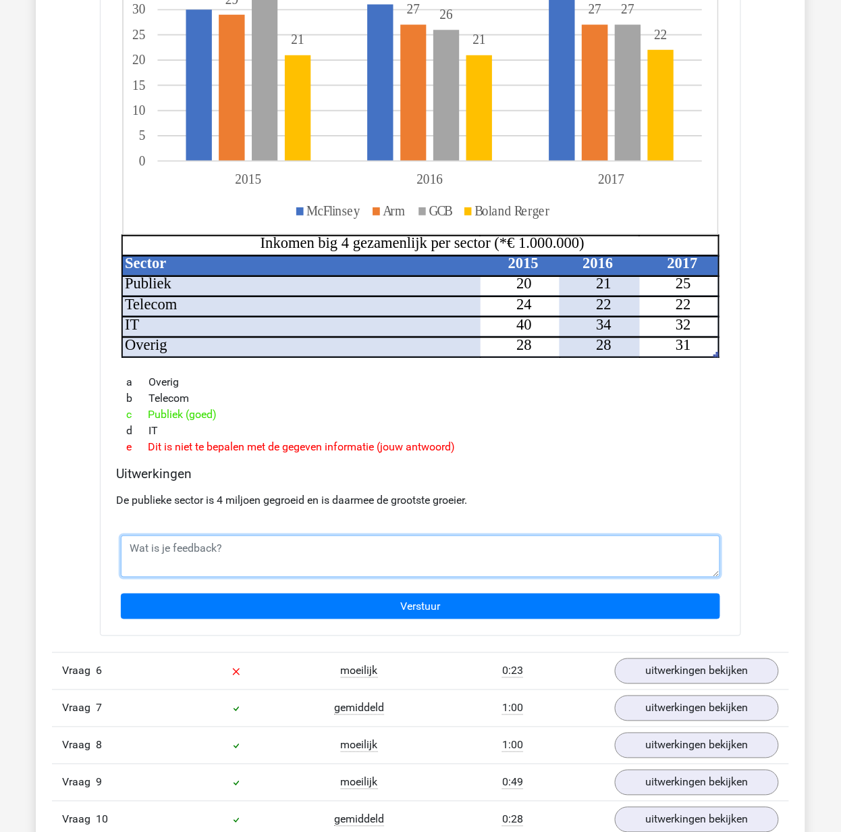
click at [160, 549] on textarea at bounding box center [420, 556] width 599 height 42
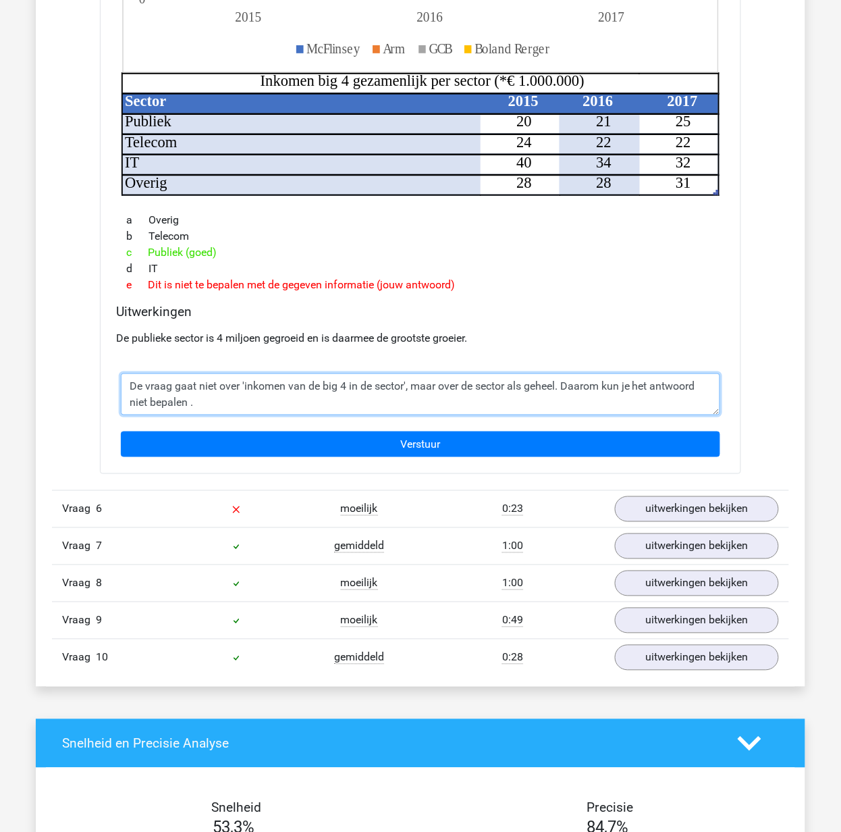
scroll to position [1440, 0]
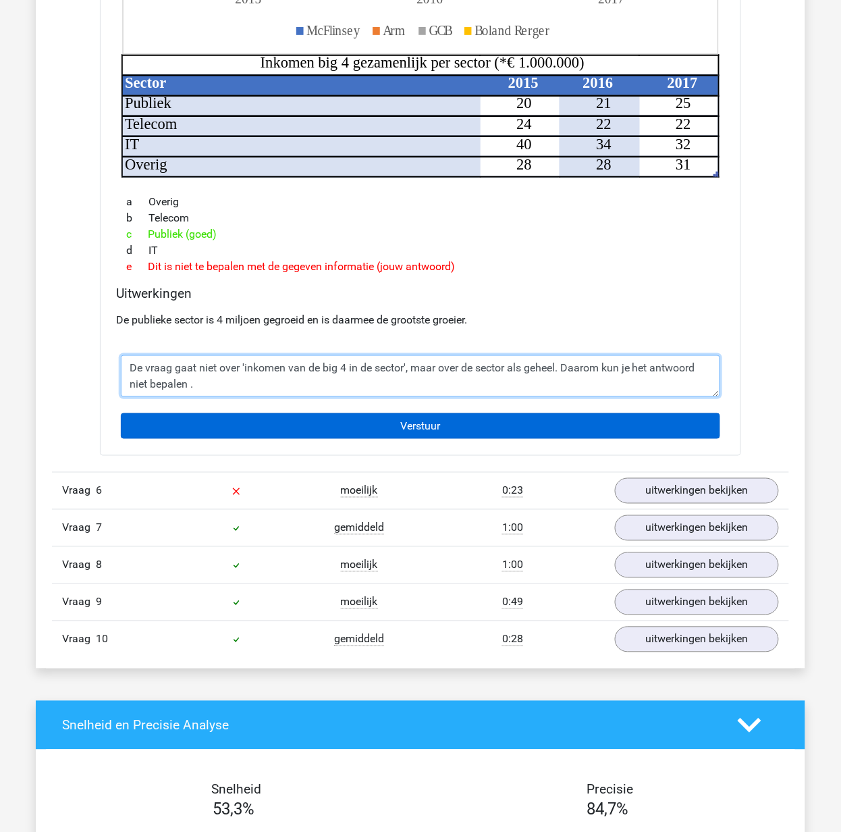
type textarea "De vraag gaat niet over 'inkomen van de big 4 in de sector', maar over de secto…"
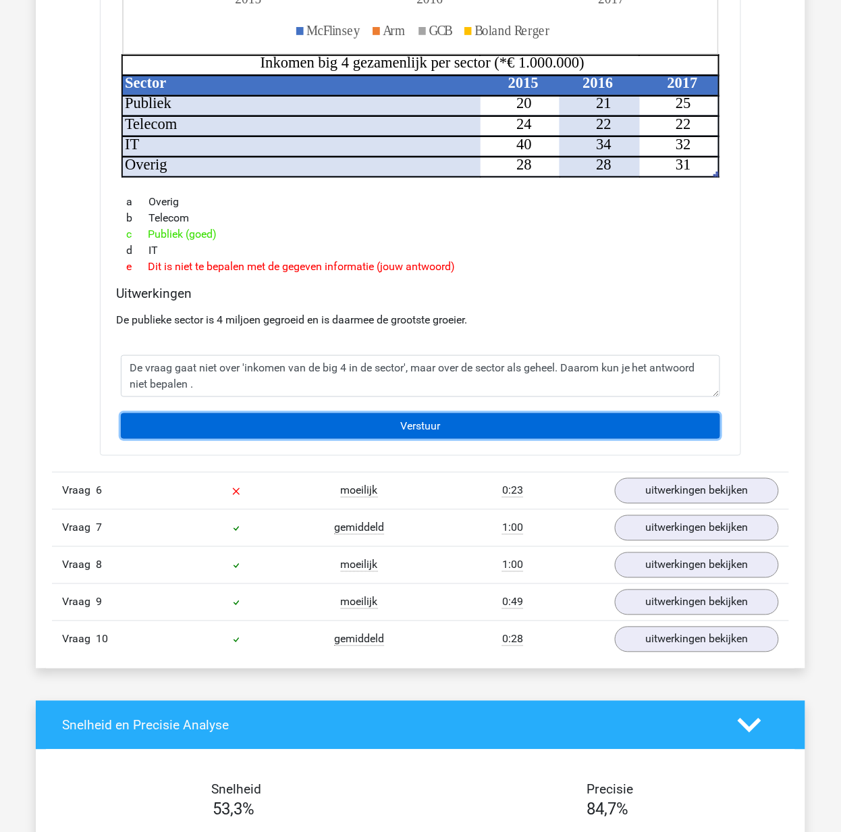
click at [497, 421] on input "Verstuur" at bounding box center [420, 426] width 599 height 26
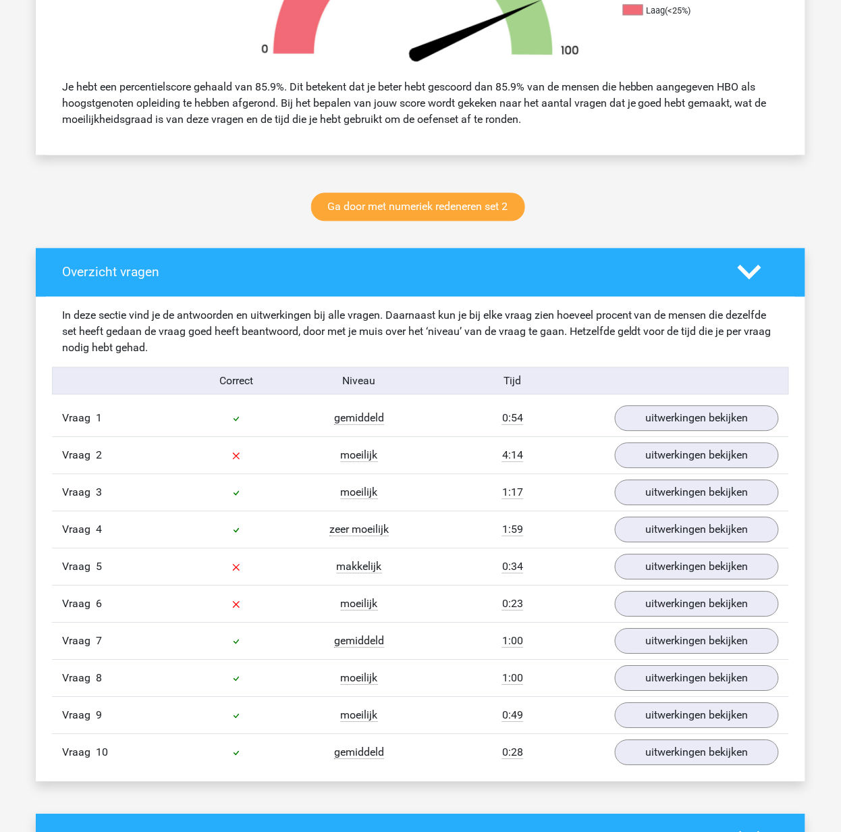
scroll to position [720, 0]
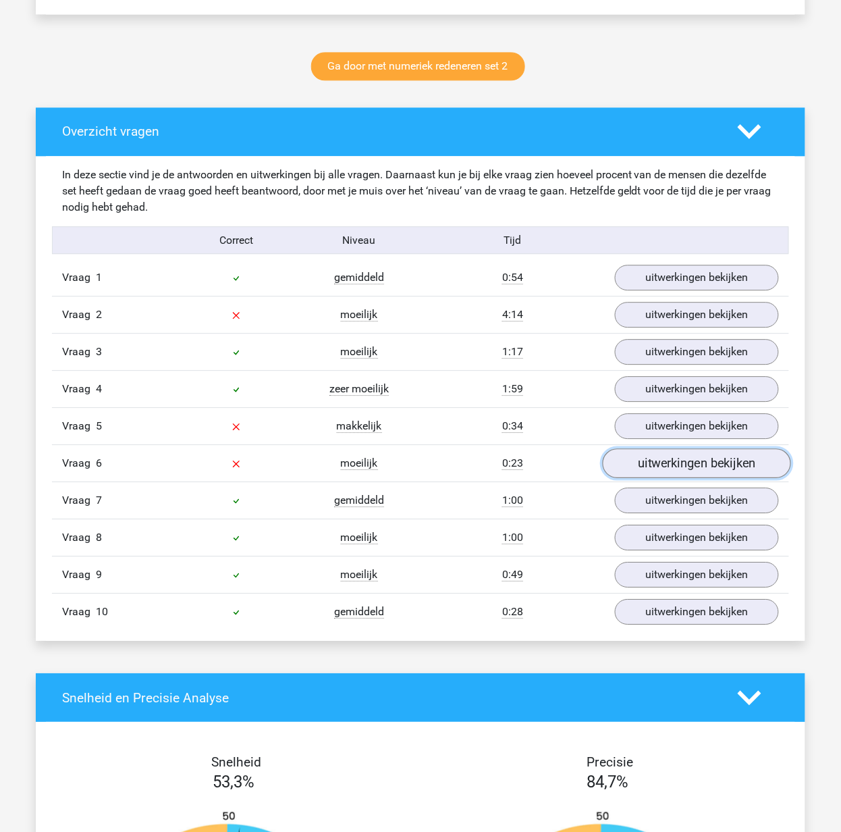
click at [649, 468] on link "uitwerkingen bekijken" at bounding box center [697, 464] width 188 height 30
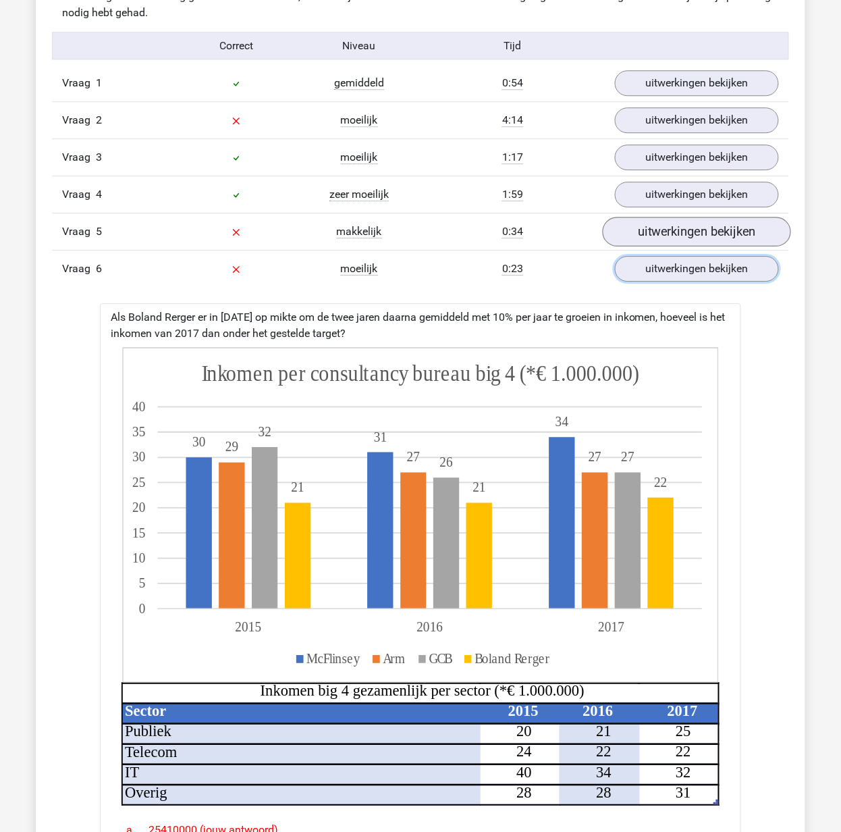
scroll to position [761, 0]
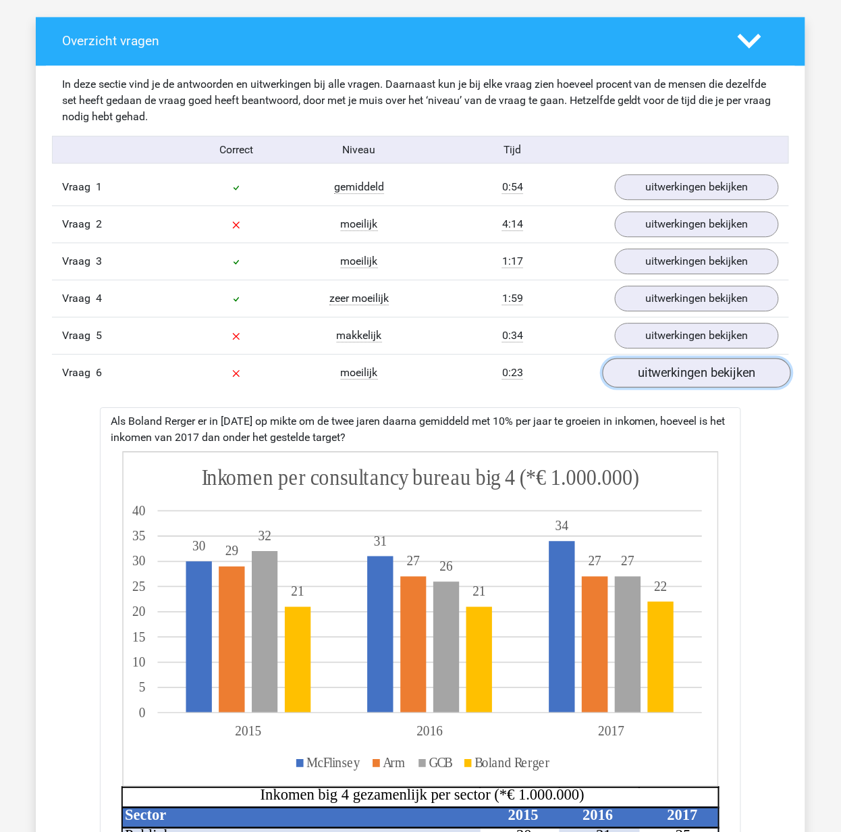
drag, startPoint x: 711, startPoint y: 382, endPoint x: 703, endPoint y: 374, distance: 11.5
click at [711, 382] on link "uitwerkingen bekijken" at bounding box center [697, 373] width 188 height 30
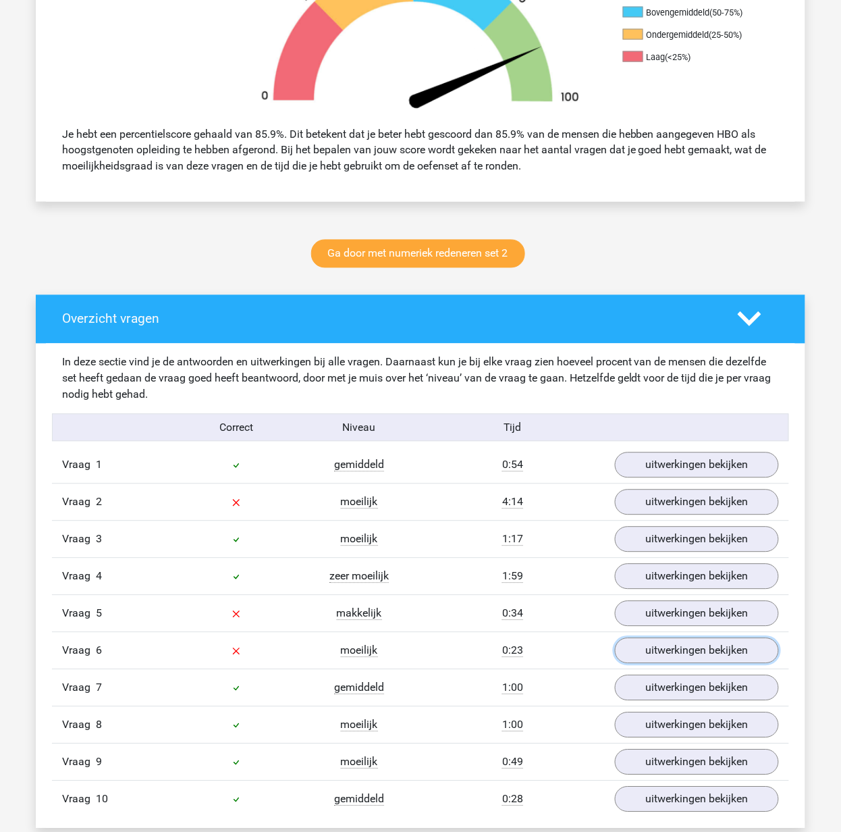
scroll to position [311, 0]
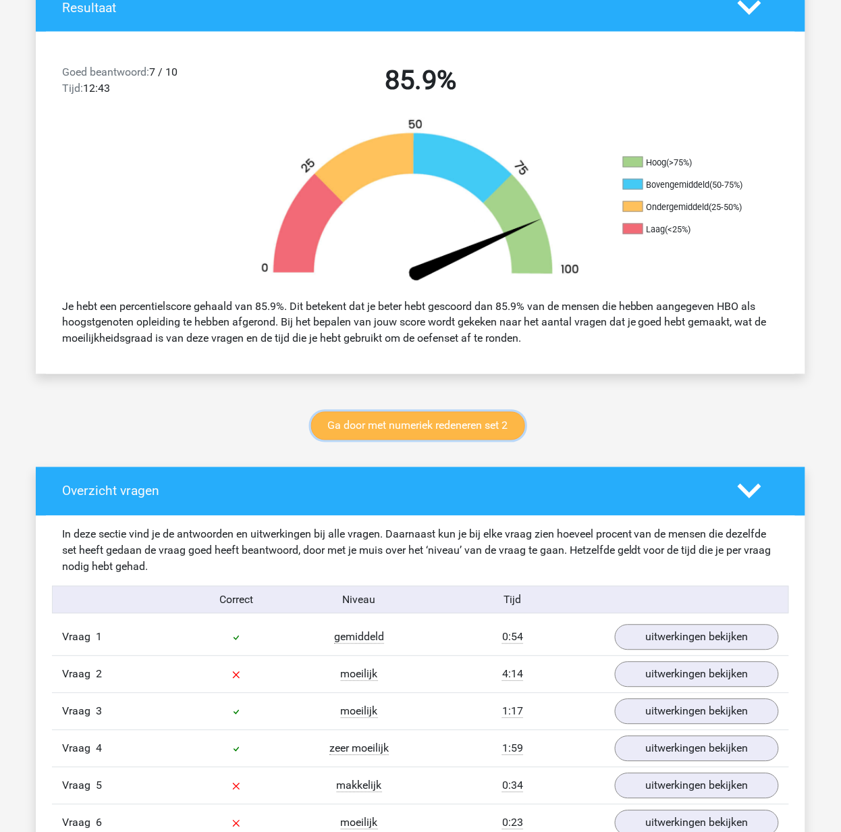
click at [484, 425] on link "Ga door met numeriek redeneren set 2" at bounding box center [418, 426] width 214 height 28
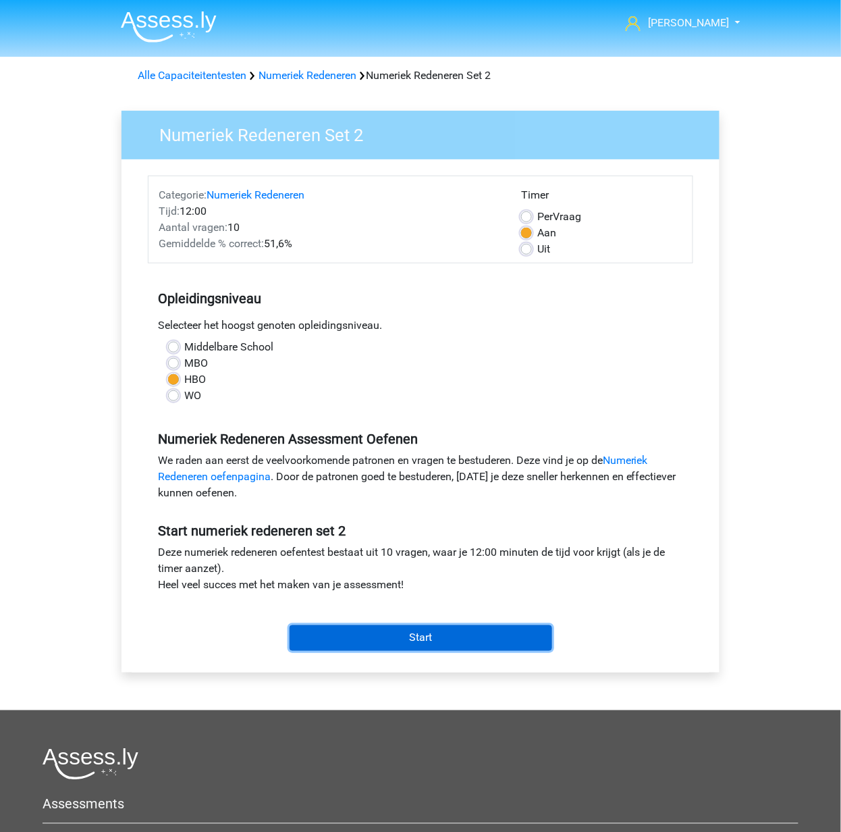
click at [462, 641] on input "Start" at bounding box center [421, 638] width 263 height 26
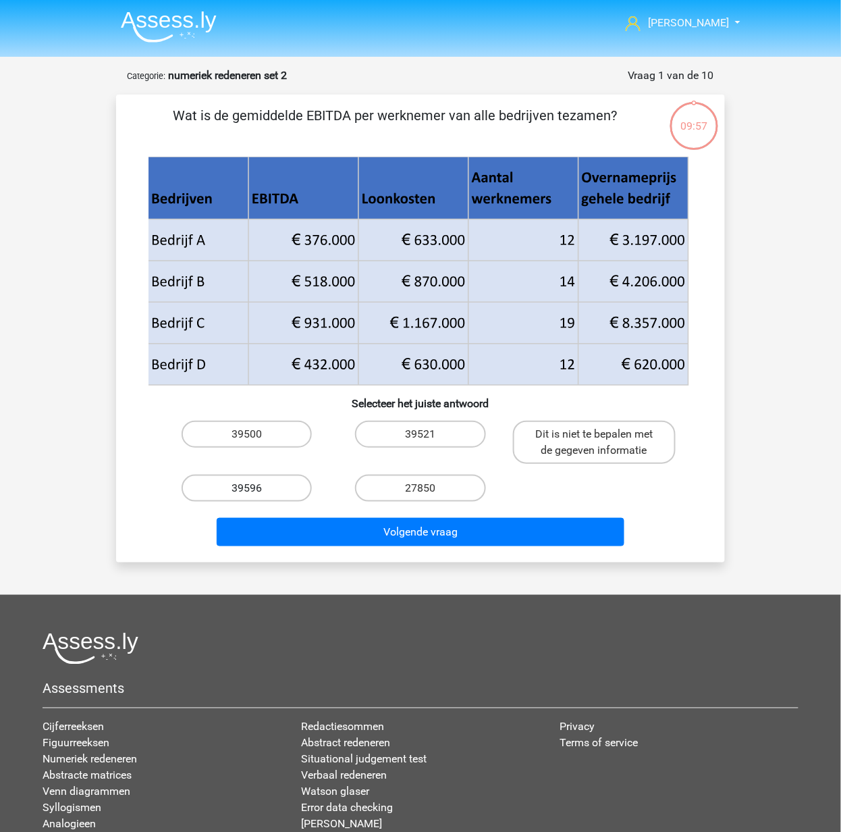
click at [304, 491] on label "39596" at bounding box center [247, 488] width 130 height 27
click at [256, 491] on input "39596" at bounding box center [251, 492] width 9 height 9
radio input "true"
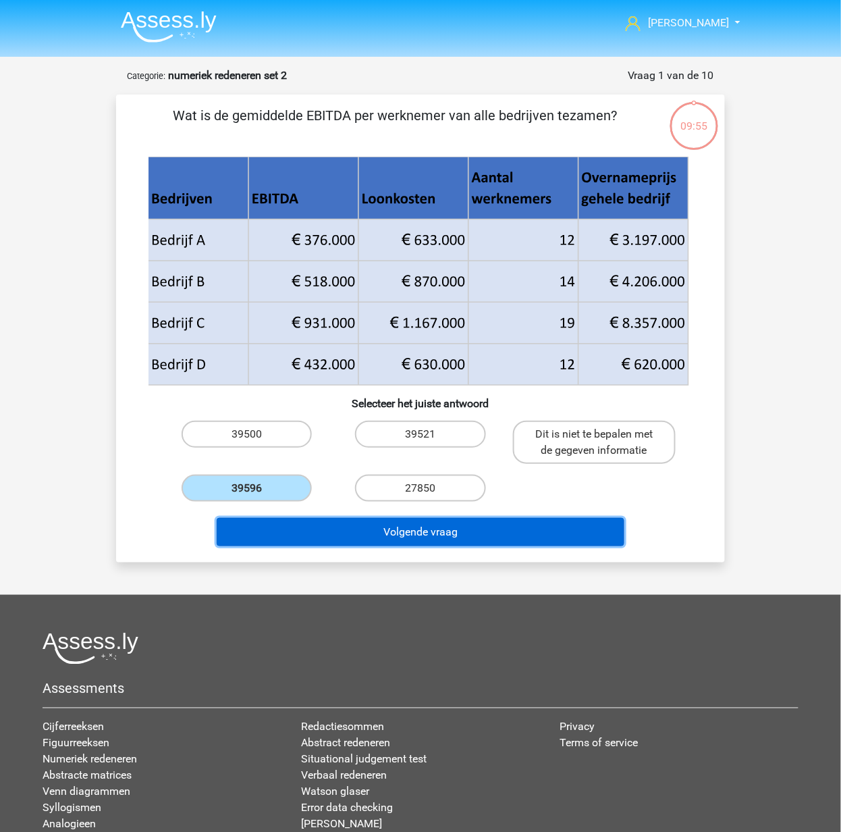
click at [414, 538] on button "Volgende vraag" at bounding box center [421, 532] width 408 height 28
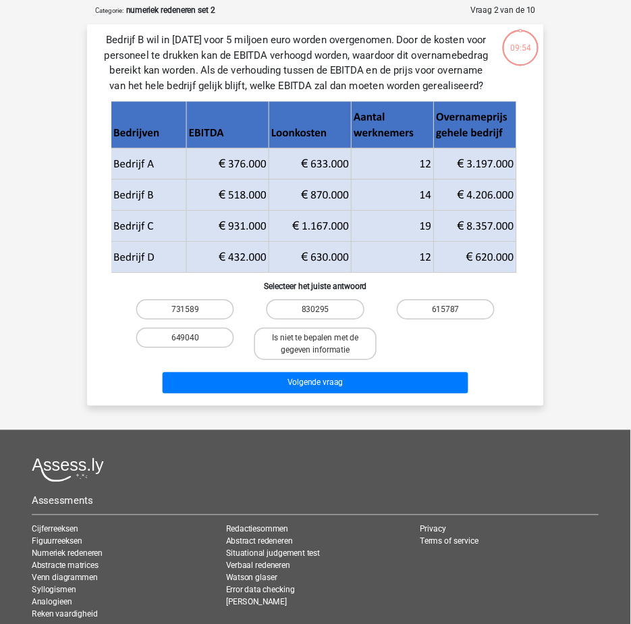
scroll to position [68, 0]
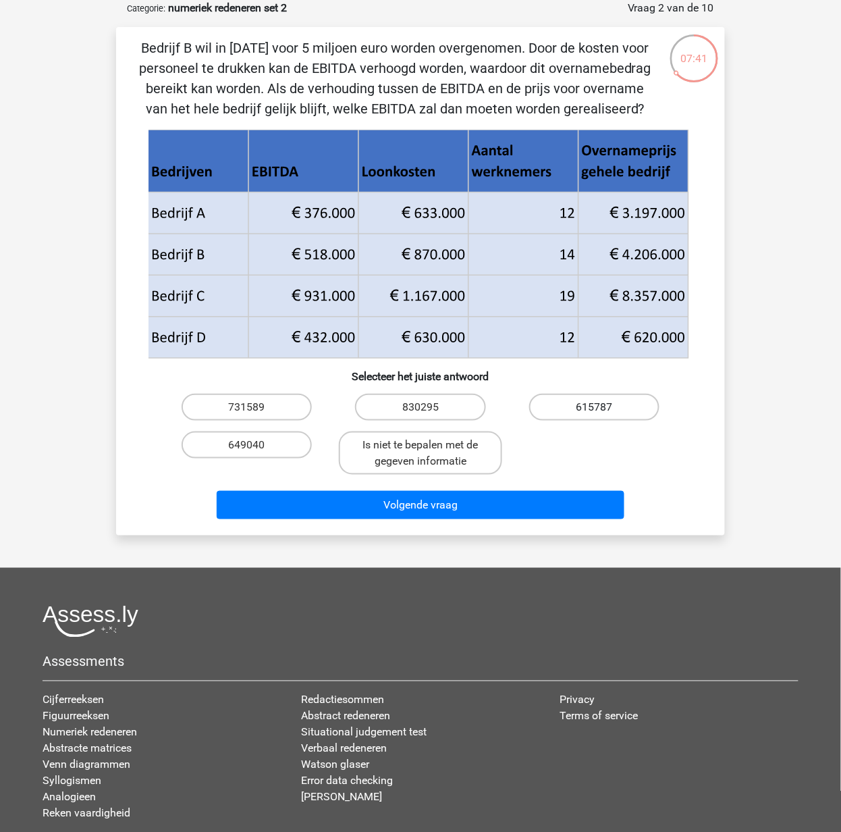
click at [566, 398] on label "615787" at bounding box center [594, 407] width 130 height 27
click at [594, 407] on input "615787" at bounding box center [598, 411] width 9 height 9
radio input "true"
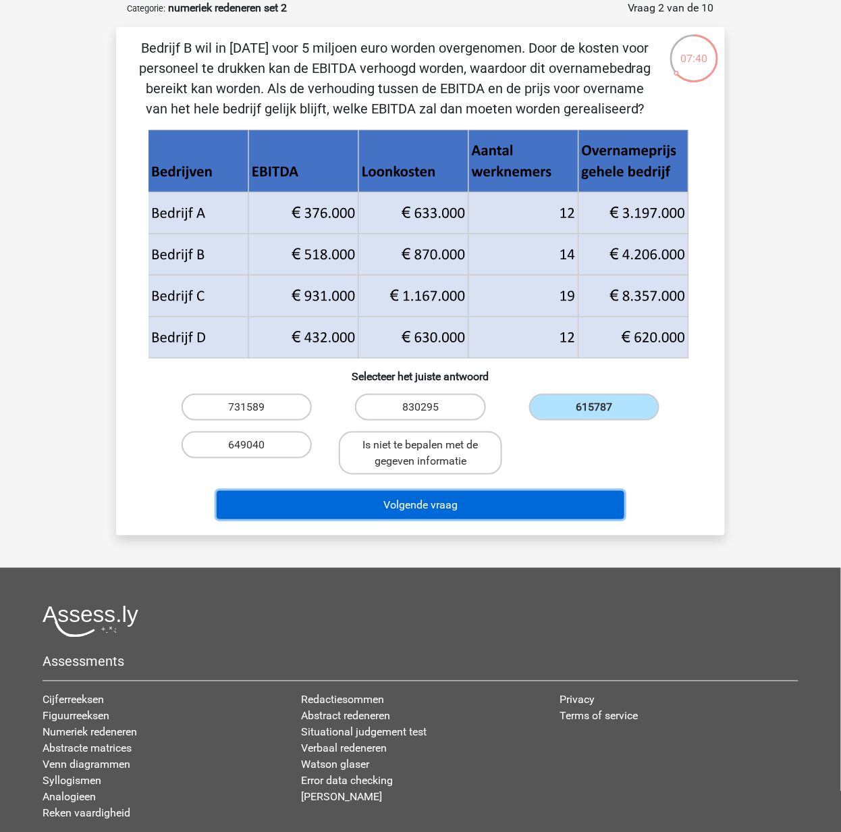
click at [500, 501] on button "Volgende vraag" at bounding box center [421, 505] width 408 height 28
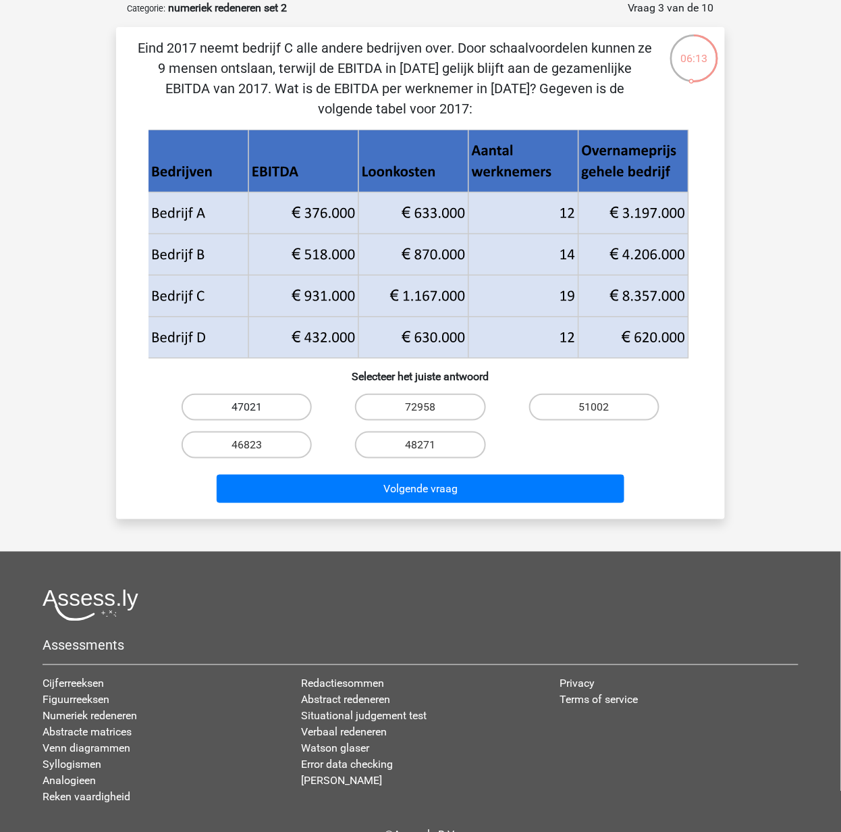
click at [263, 403] on label "47021" at bounding box center [247, 407] width 130 height 27
click at [256, 407] on input "47021" at bounding box center [251, 411] width 9 height 9
radio input "true"
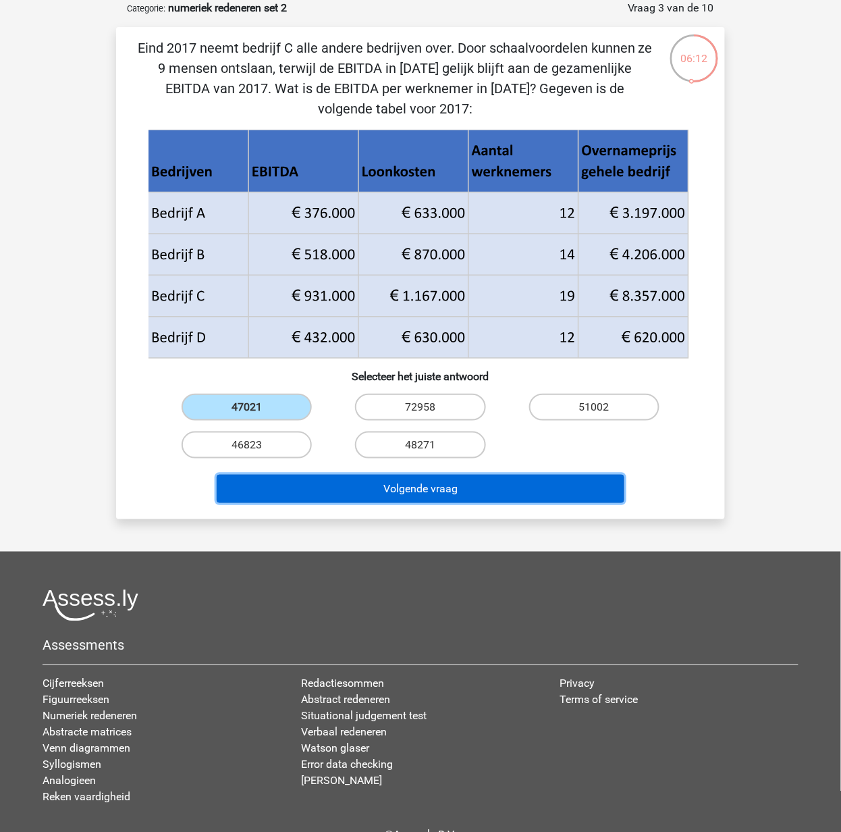
click at [385, 482] on button "Volgende vraag" at bounding box center [421, 489] width 408 height 28
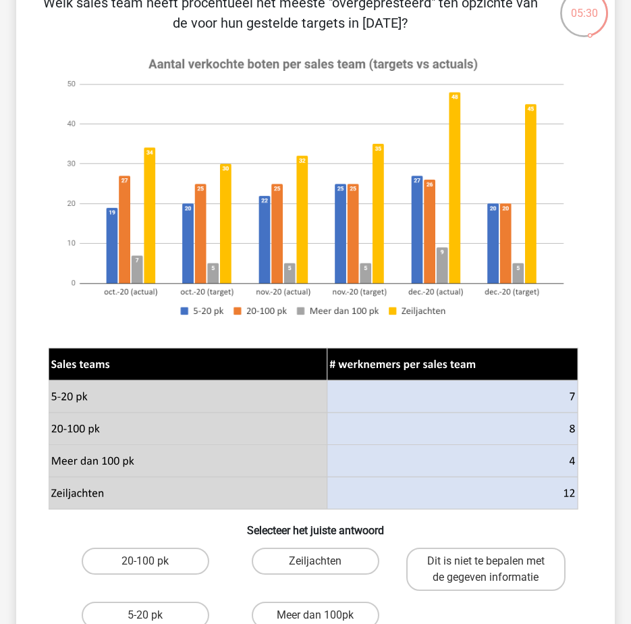
scroll to position [135, 0]
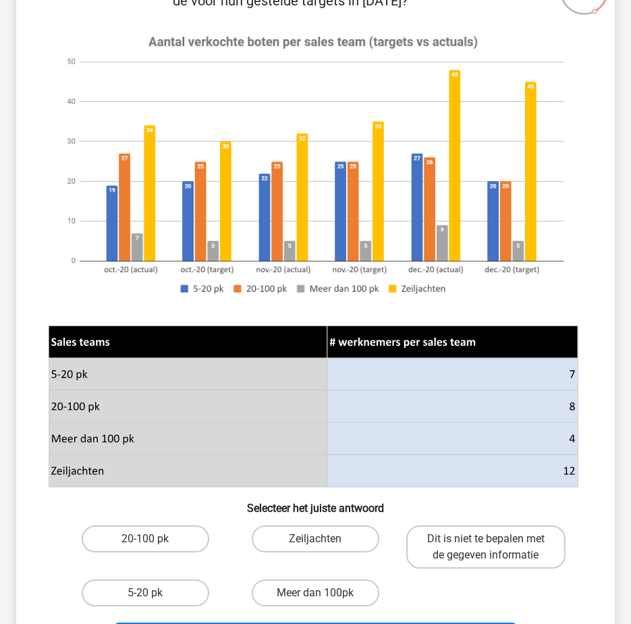
click at [502, 438] on icon at bounding box center [452, 439] width 250 height 32
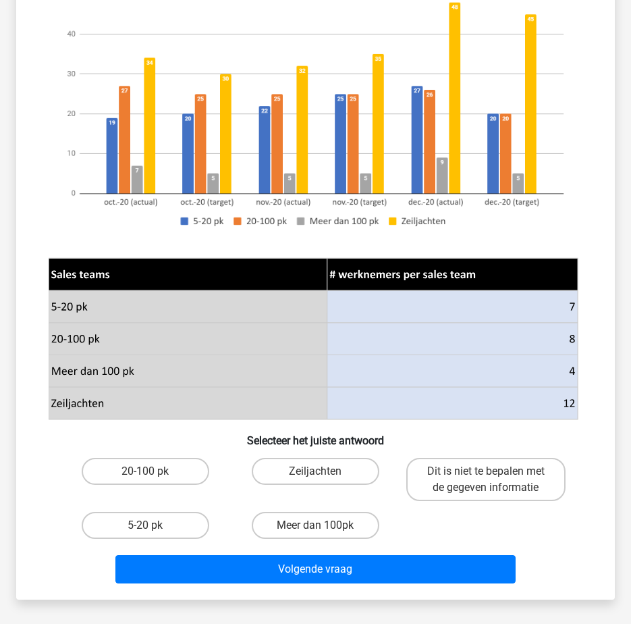
click at [318, 527] on input "Meer dan 100pk" at bounding box center [319, 529] width 9 height 9
radio input "true"
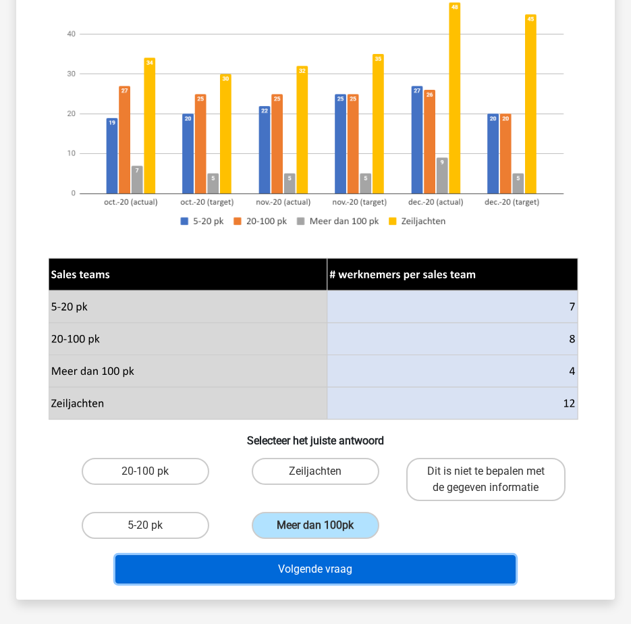
click at [342, 564] on button "Volgende vraag" at bounding box center [315, 569] width 400 height 28
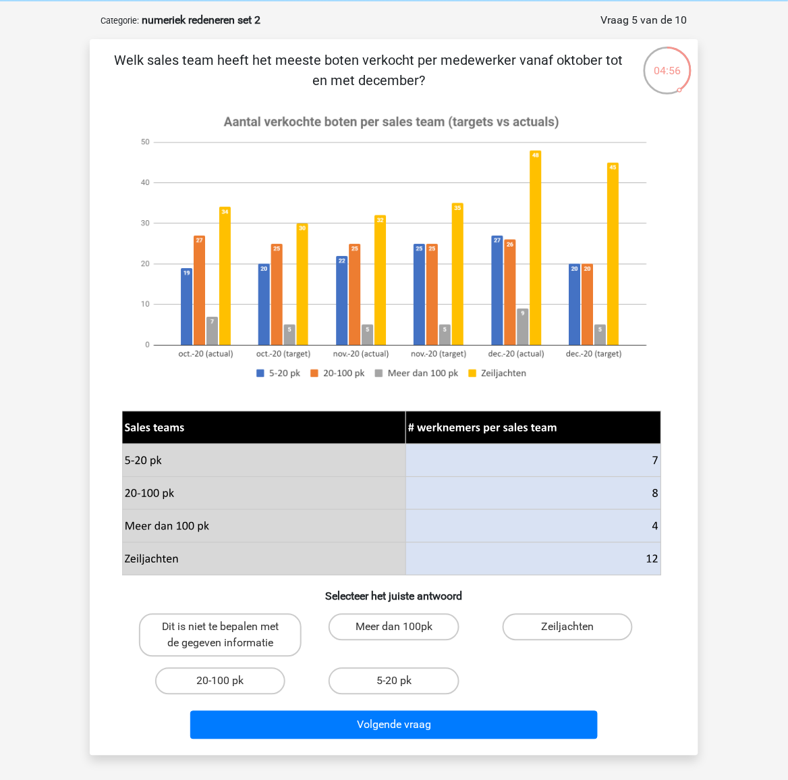
scroll to position [84, 0]
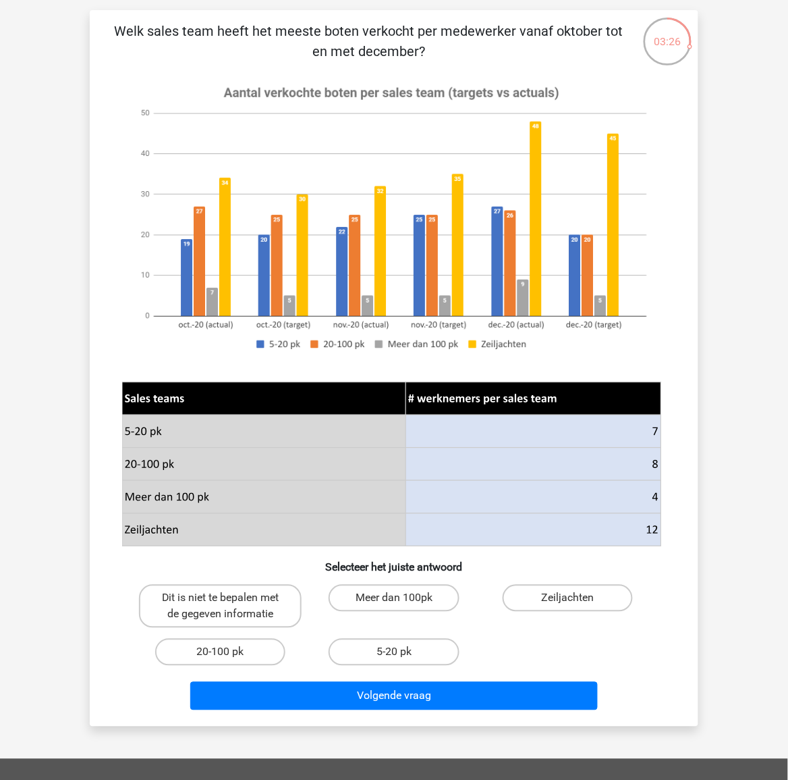
click at [593, 463] on icon at bounding box center [533, 464] width 255 height 33
click at [240, 645] on label "20-100 pk" at bounding box center [220, 652] width 130 height 27
click at [230, 652] on input "20-100 pk" at bounding box center [225, 656] width 9 height 9
radio input "true"
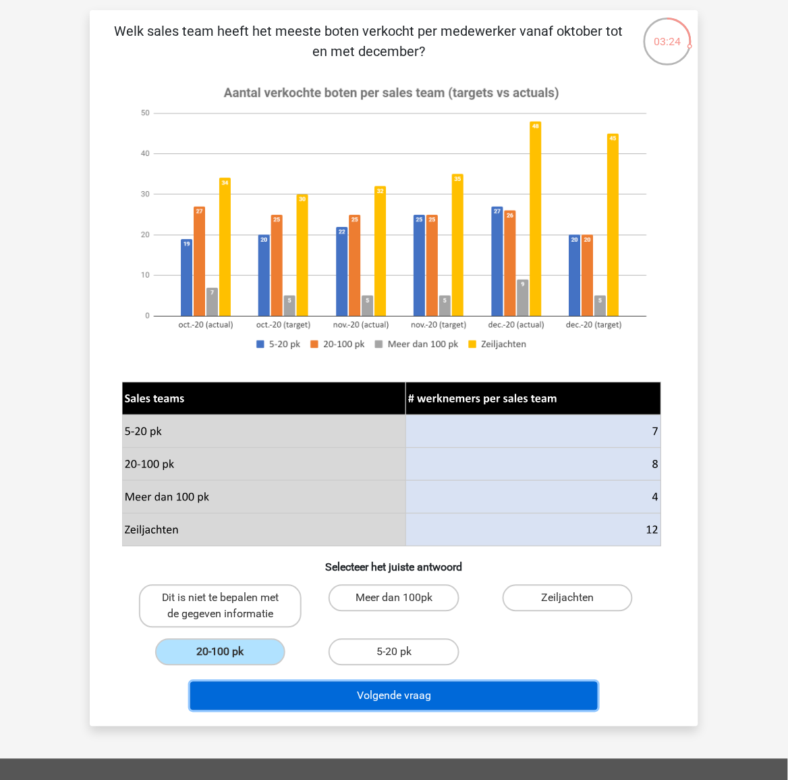
click at [324, 687] on button "Volgende vraag" at bounding box center [394, 696] width 408 height 28
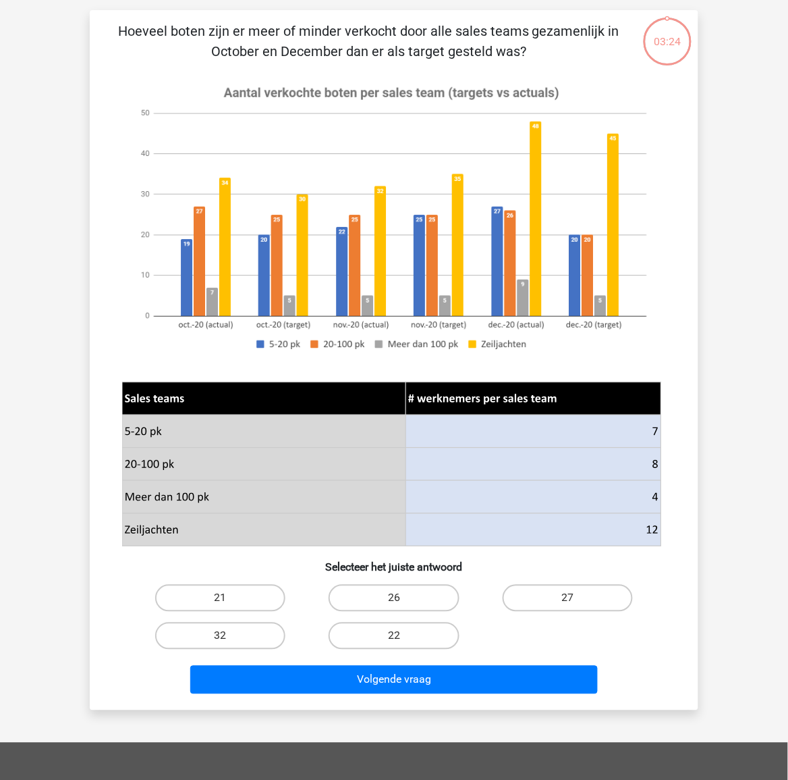
scroll to position [68, 0]
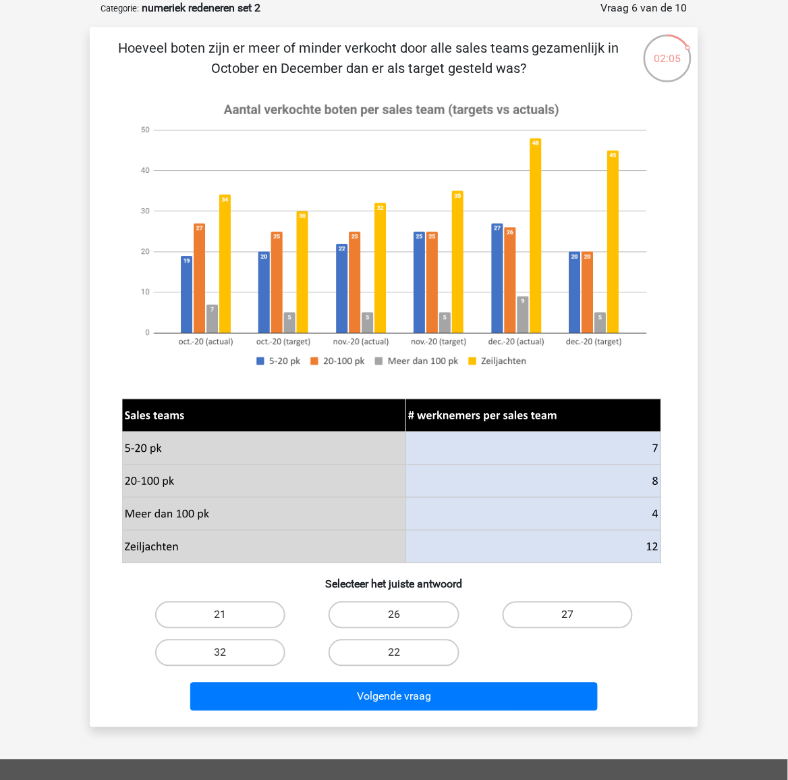
click at [567, 612] on label "27" at bounding box center [568, 614] width 130 height 27
click at [568, 615] on input "27" at bounding box center [572, 619] width 9 height 9
radio input "true"
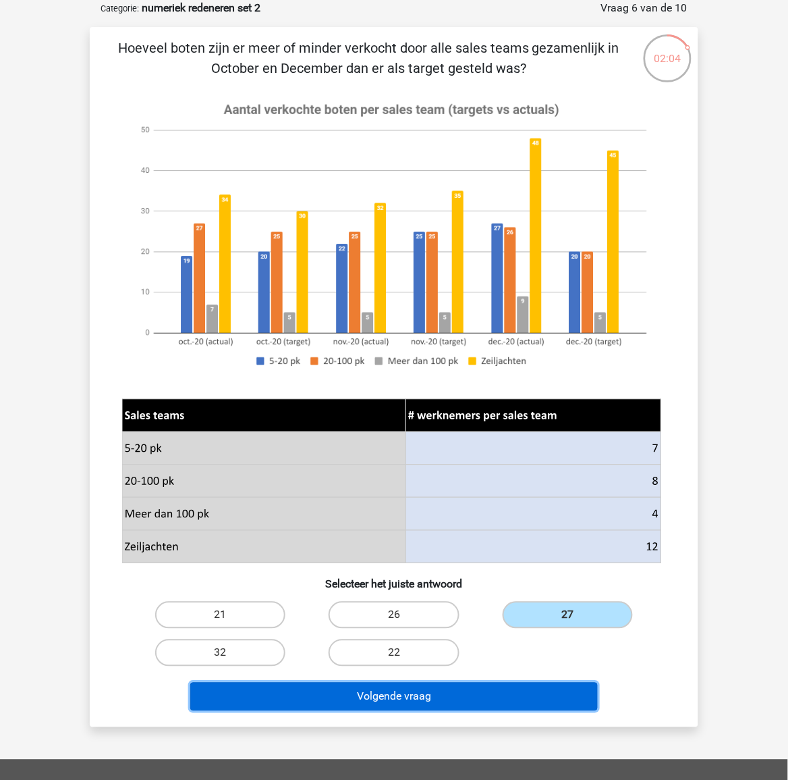
click at [513, 690] on button "Volgende vraag" at bounding box center [394, 696] width 408 height 28
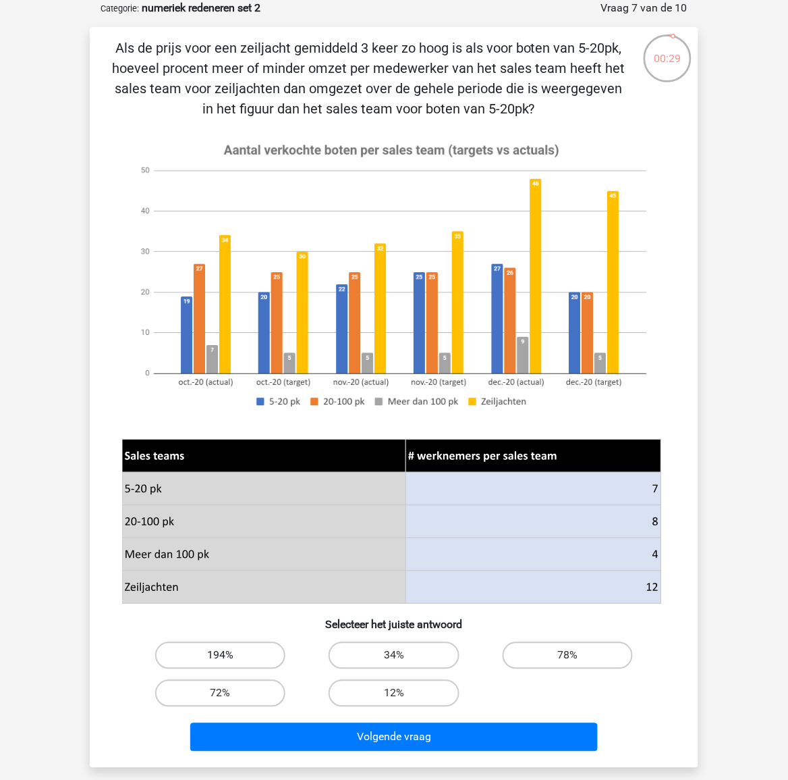
click at [230, 656] on label "194%" at bounding box center [220, 655] width 130 height 27
click at [230, 656] on input "194%" at bounding box center [225, 659] width 9 height 9
radio input "true"
click at [400, 659] on input "34%" at bounding box center [398, 659] width 9 height 9
radio input "true"
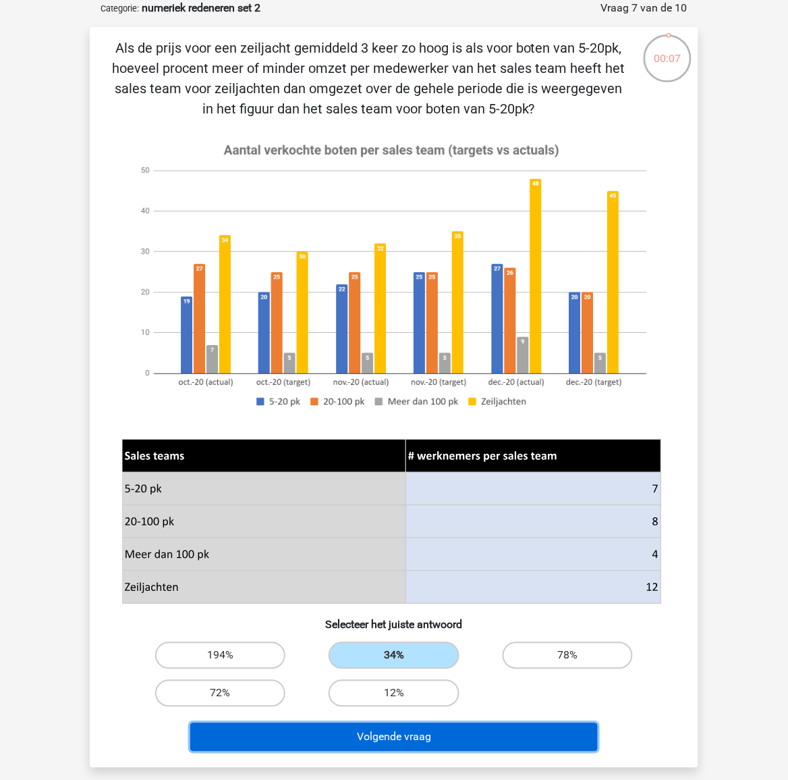
click at [434, 734] on button "Volgende vraag" at bounding box center [394, 737] width 408 height 28
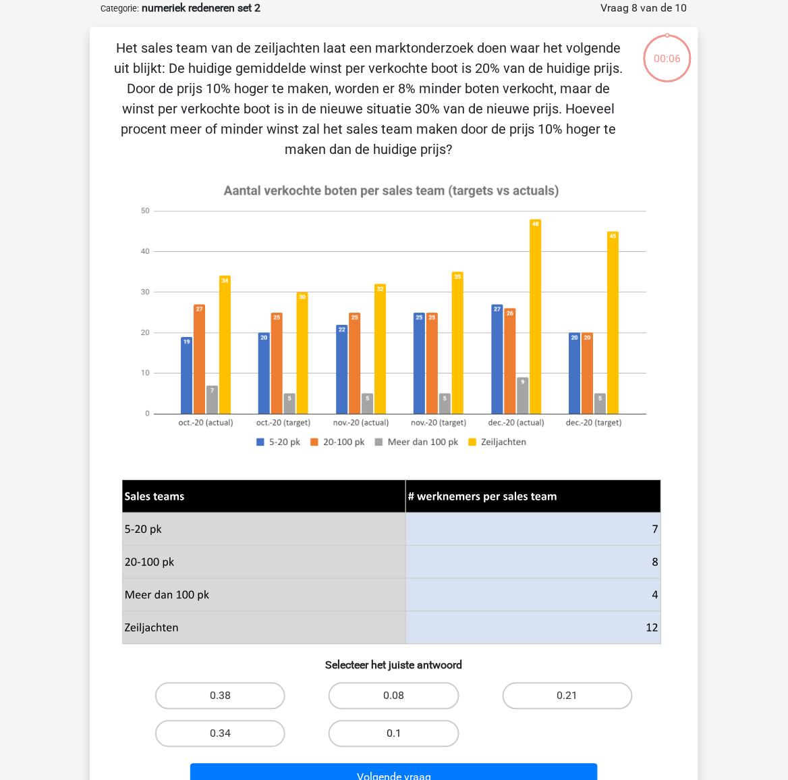
click at [419, 722] on label "0.1" at bounding box center [394, 733] width 130 height 27
click at [403, 734] on input "0.1" at bounding box center [398, 738] width 9 height 9
radio input "true"
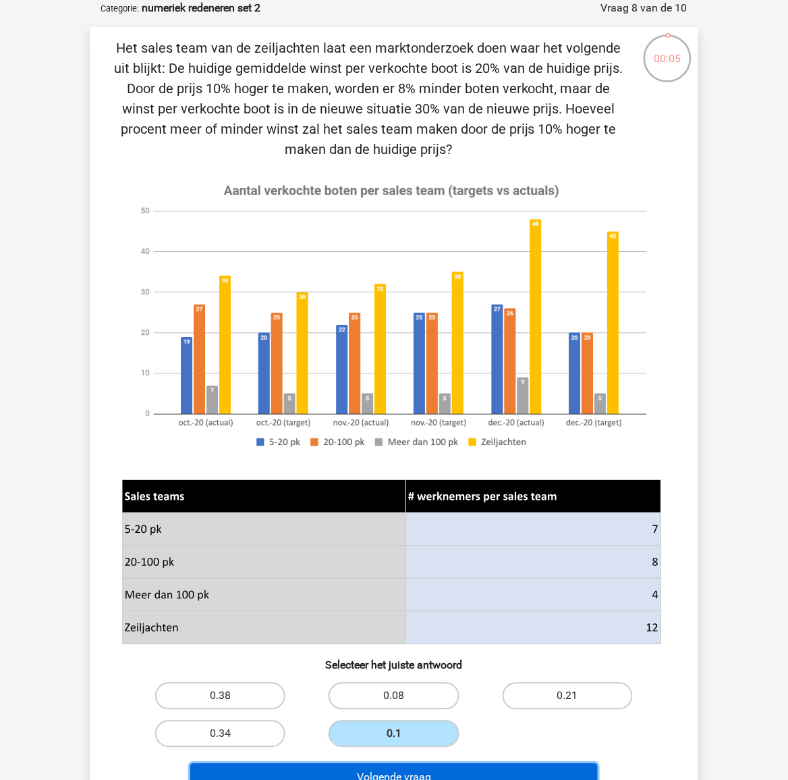
click at [459, 774] on button "Volgende vraag" at bounding box center [394, 777] width 408 height 28
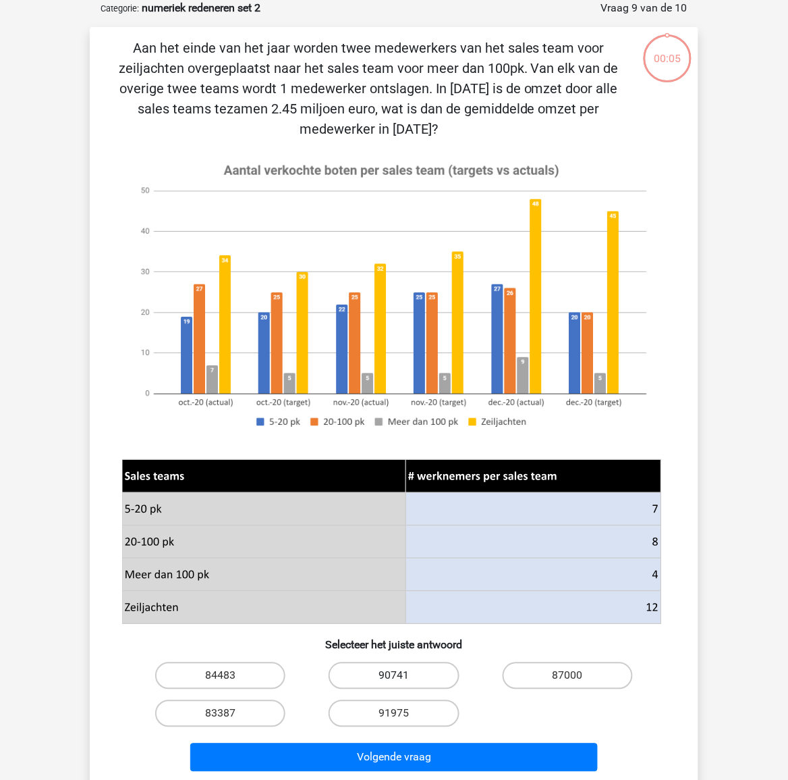
click at [412, 680] on label "90741" at bounding box center [394, 675] width 130 height 27
click at [403, 680] on input "90741" at bounding box center [398, 680] width 9 height 9
radio input "true"
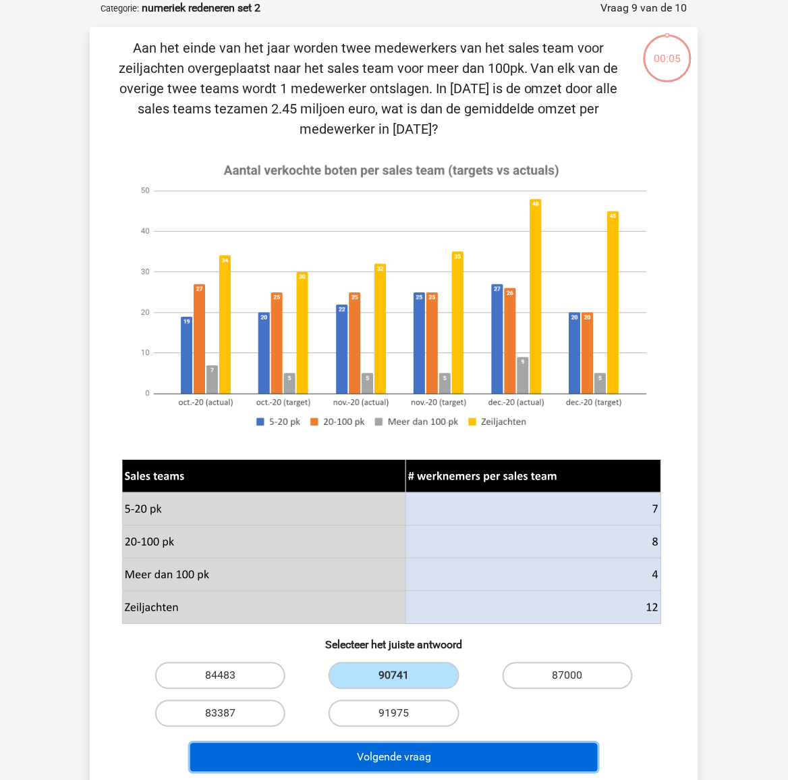
click at [437, 753] on button "Volgende vraag" at bounding box center [394, 757] width 408 height 28
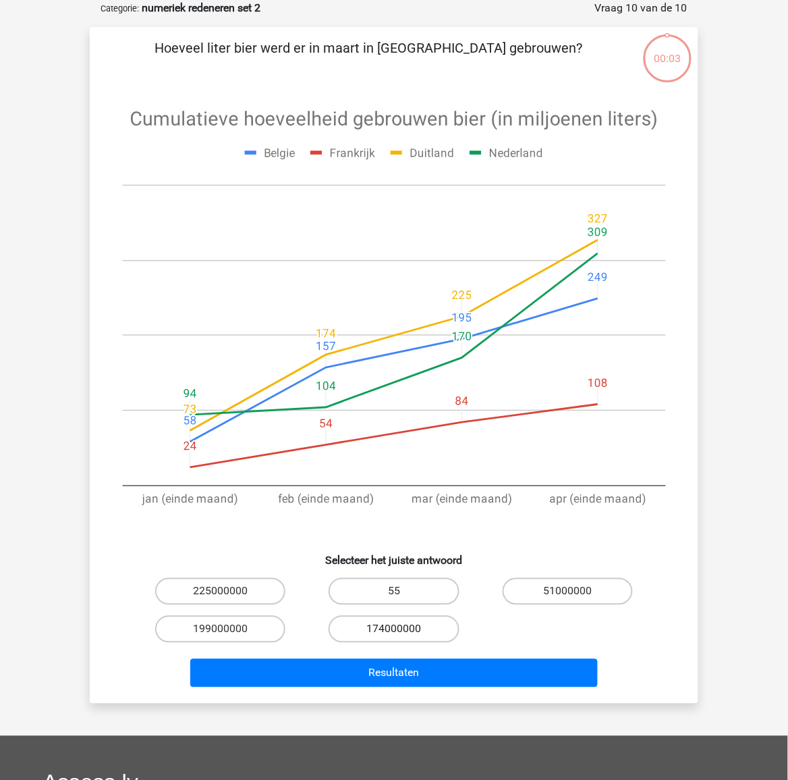
click at [392, 619] on label "174000000" at bounding box center [394, 629] width 130 height 27
click at [394, 629] on input "174000000" at bounding box center [398, 633] width 9 height 9
radio input "true"
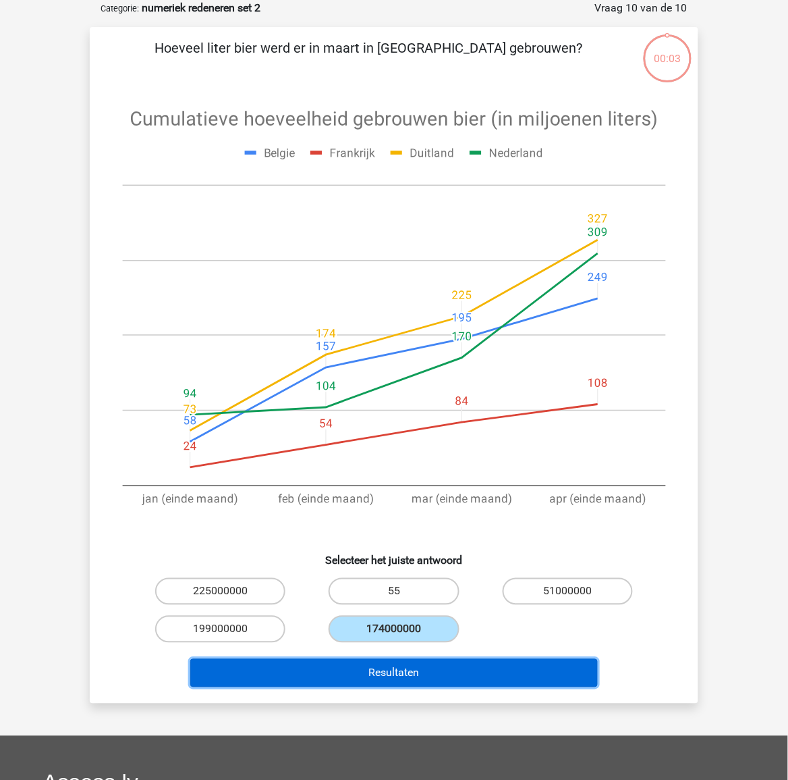
click at [420, 680] on button "Resultaten" at bounding box center [394, 673] width 408 height 28
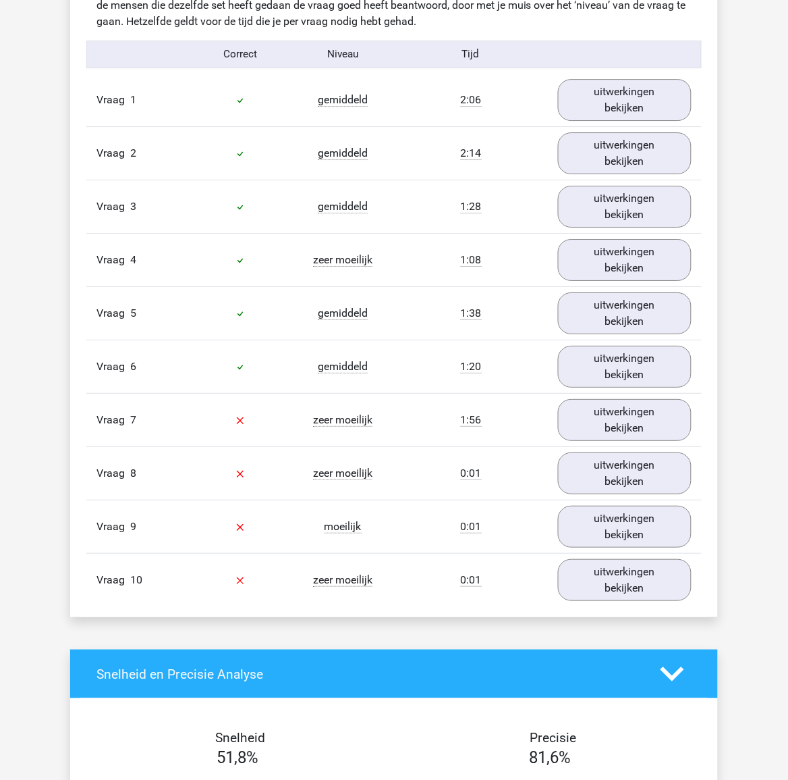
scroll to position [844, 0]
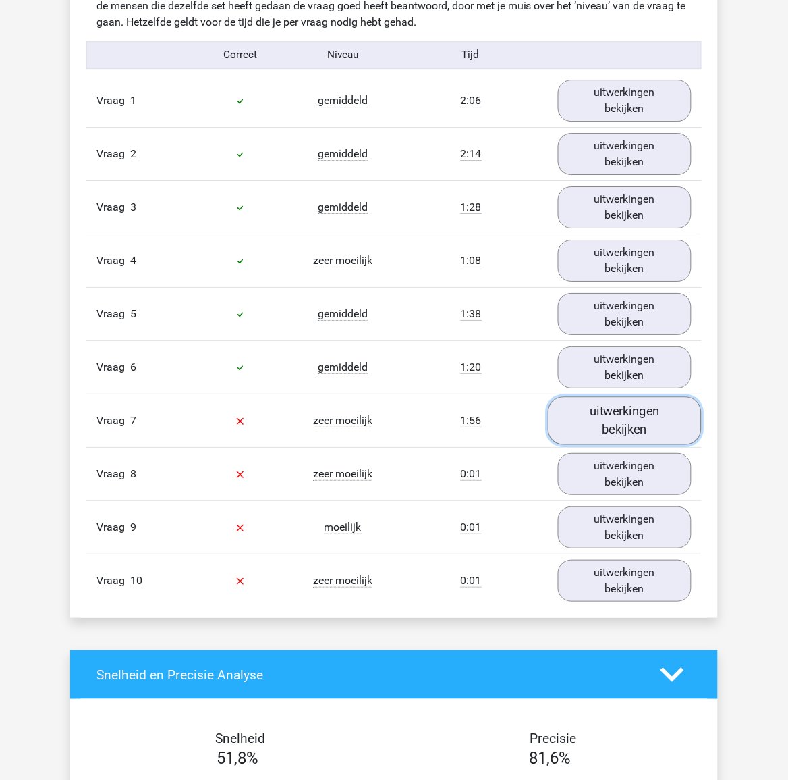
click at [624, 417] on link "uitwerkingen bekijken" at bounding box center [625, 420] width 154 height 48
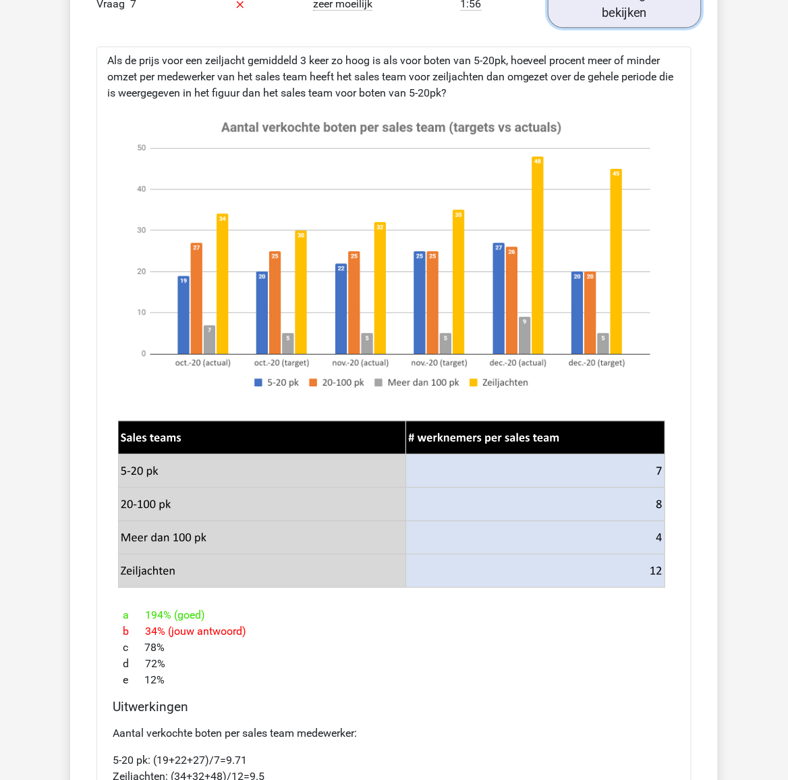
scroll to position [1097, 0]
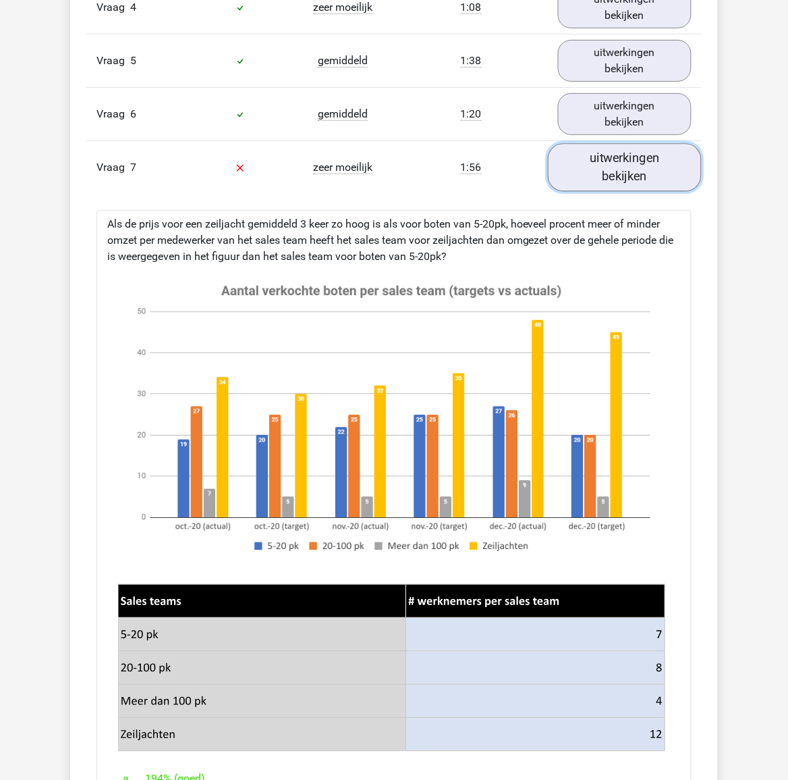
click at [574, 176] on link "uitwerkingen bekijken" at bounding box center [625, 167] width 154 height 48
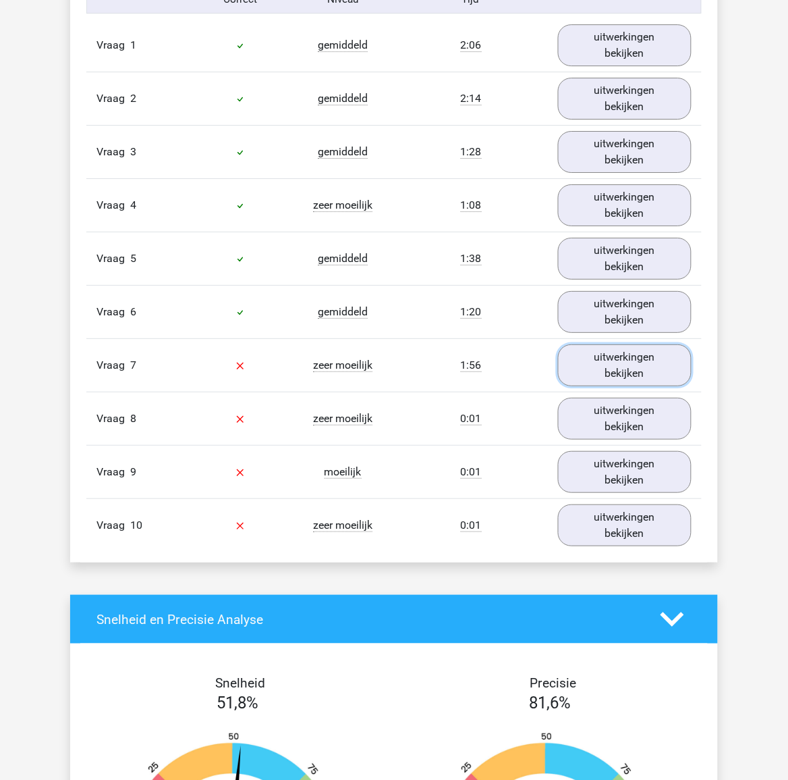
scroll to position [928, 0]
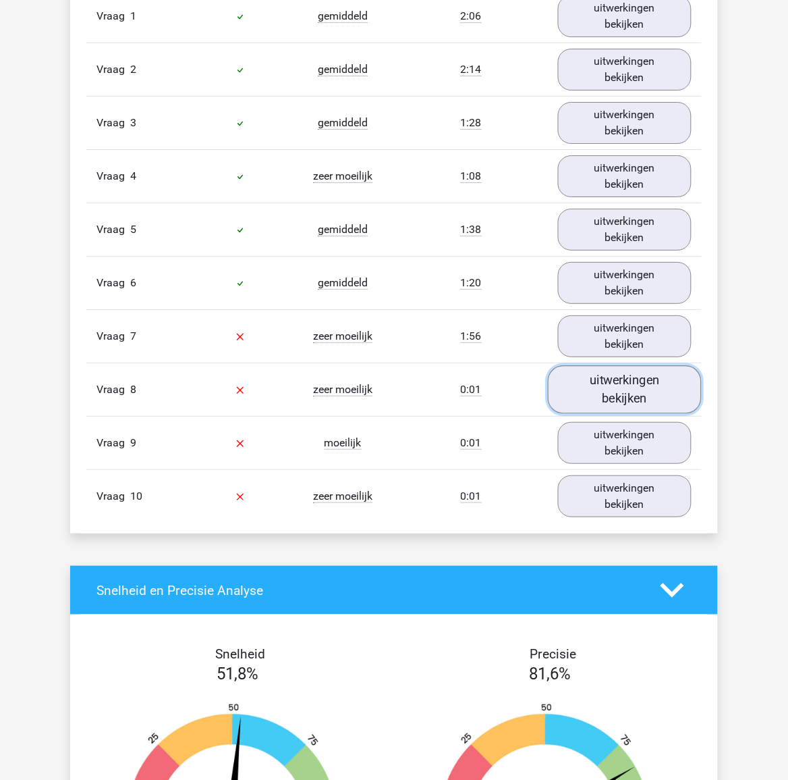
click at [628, 399] on link "uitwerkingen bekijken" at bounding box center [625, 389] width 154 height 48
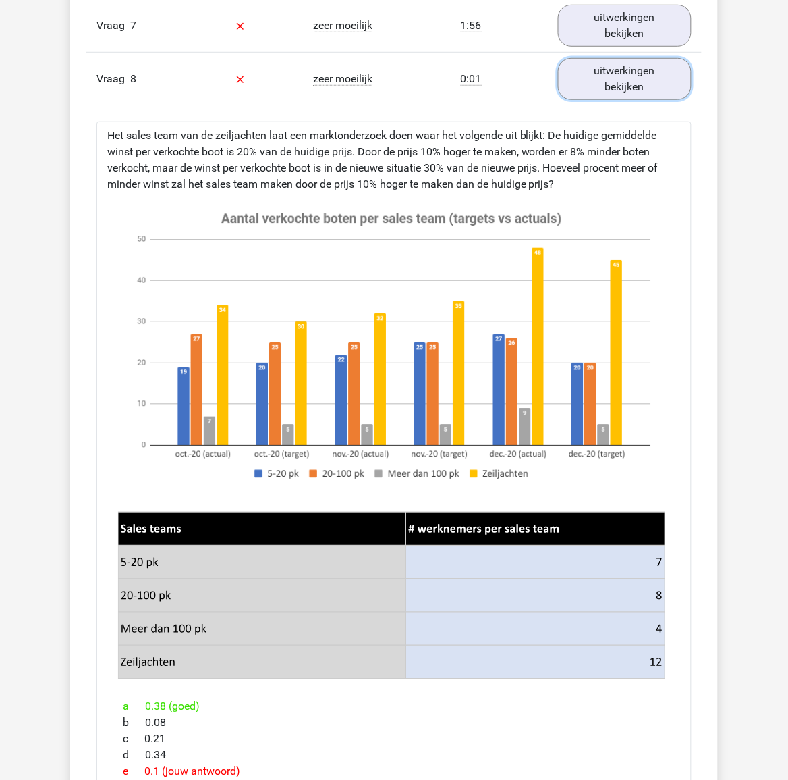
scroll to position [1266, 0]
